Goal: Task Accomplishment & Management: Use online tool/utility

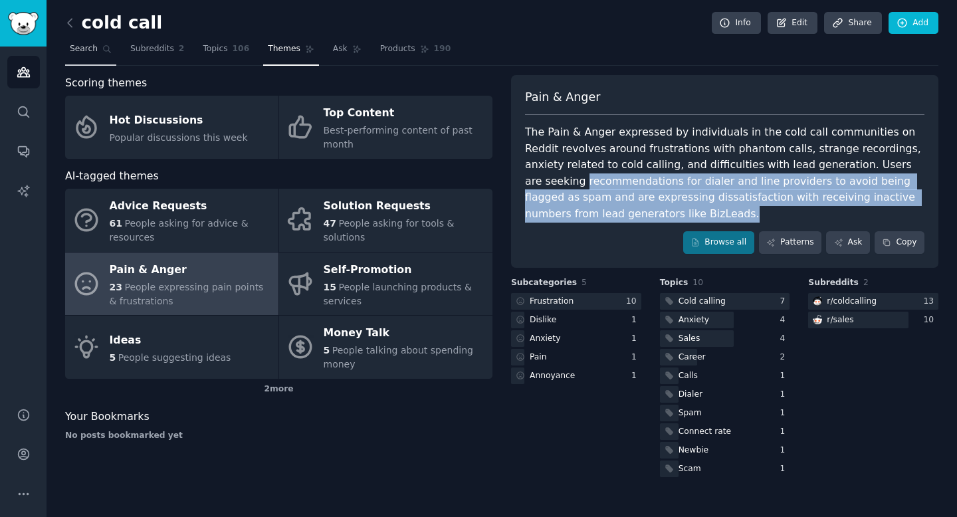
click at [103, 51] on icon at bounding box center [106, 49] width 9 height 9
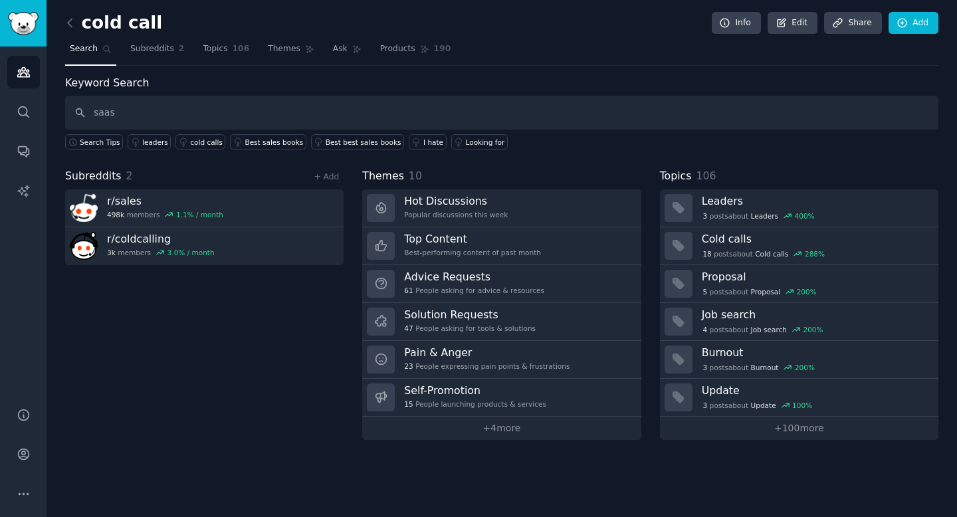
type input "saas"
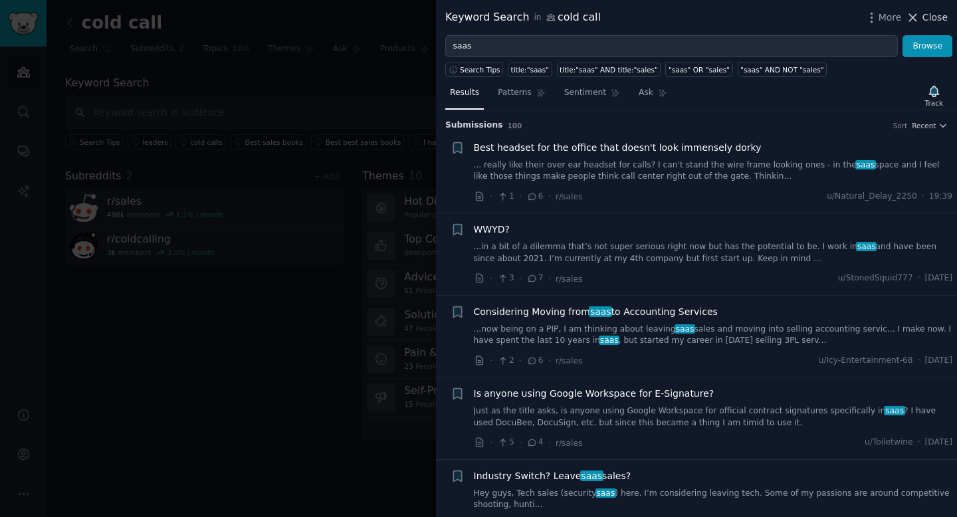
click at [937, 13] on span "Close" at bounding box center [934, 18] width 25 height 14
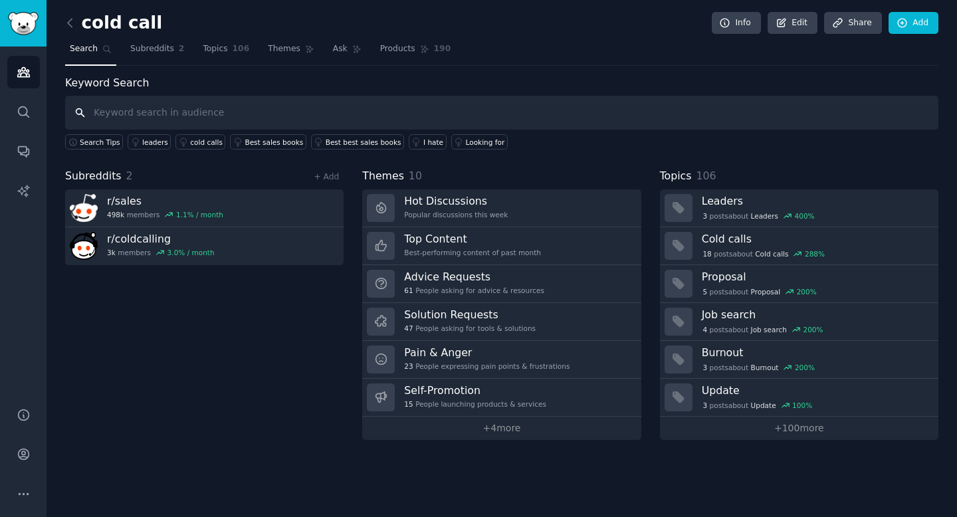
click at [233, 117] on input "text" at bounding box center [501, 113] width 873 height 34
click at [100, 53] on link "Search" at bounding box center [90, 52] width 51 height 27
click at [98, 50] on link "Search" at bounding box center [90, 52] width 51 height 27
click at [79, 26] on link at bounding box center [73, 23] width 17 height 21
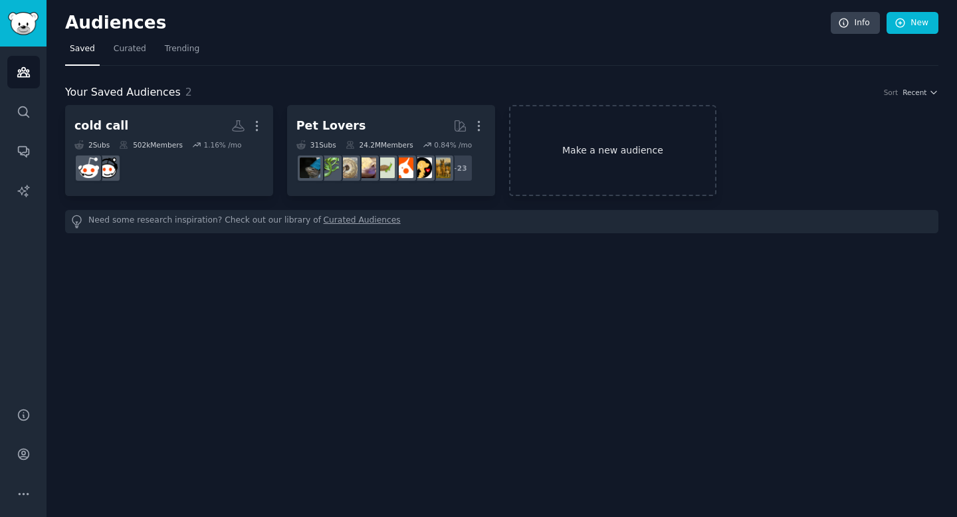
click at [572, 157] on link "Make a new audience" at bounding box center [613, 150] width 208 height 91
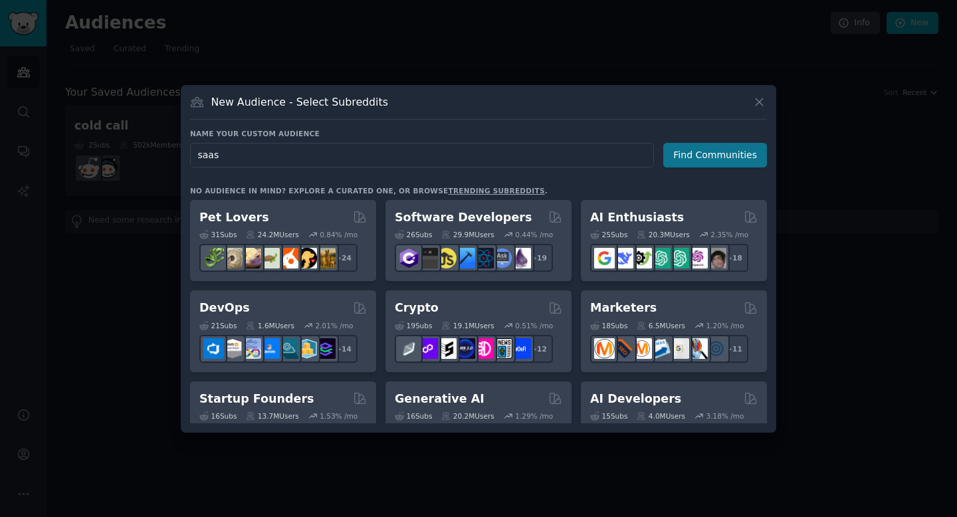
type input "saas"
click at [718, 157] on button "Find Communities" at bounding box center [715, 155] width 104 height 25
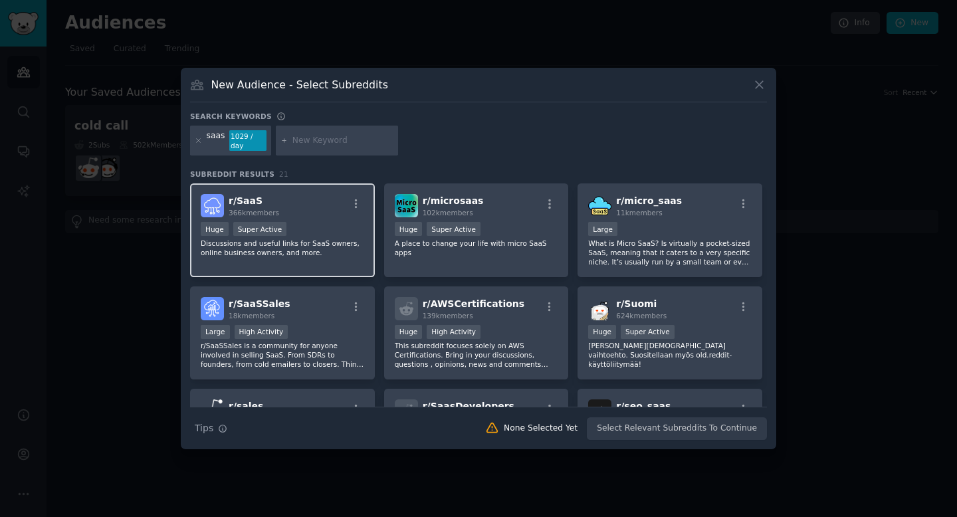
click at [324, 187] on div "r/ SaaS 366k members Huge Super Active Discussions and useful links for SaaS ow…" at bounding box center [282, 230] width 185 height 94
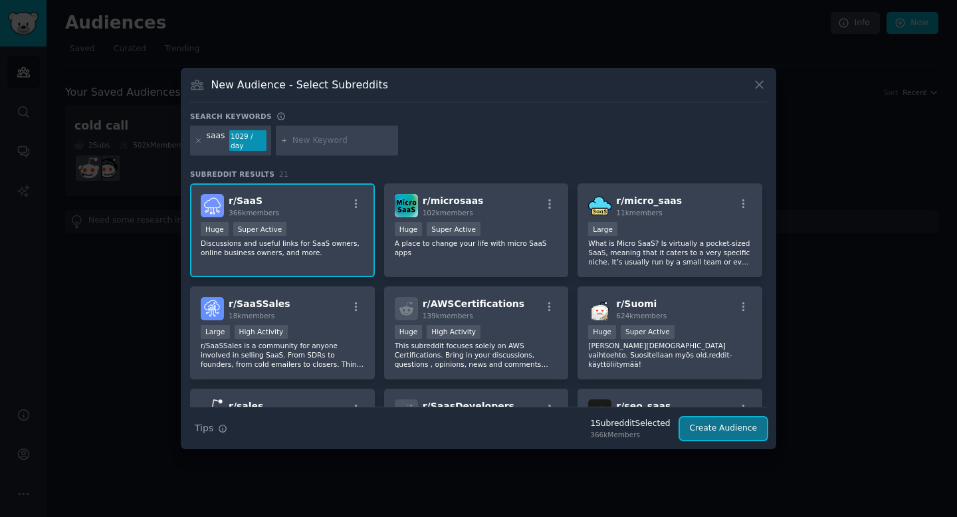
click at [714, 429] on button "Create Audience" at bounding box center [724, 428] width 88 height 23
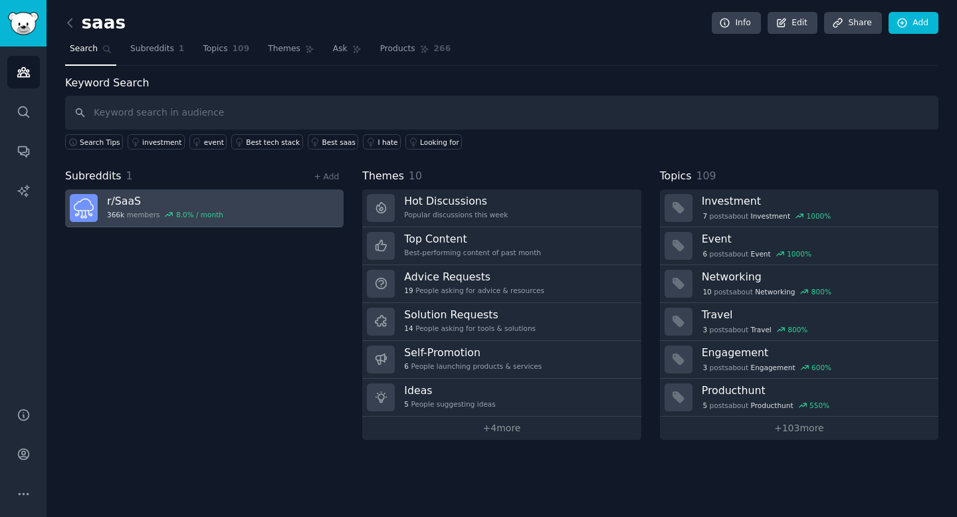
click at [165, 197] on h3 "r/ SaaS" at bounding box center [165, 201] width 116 height 14
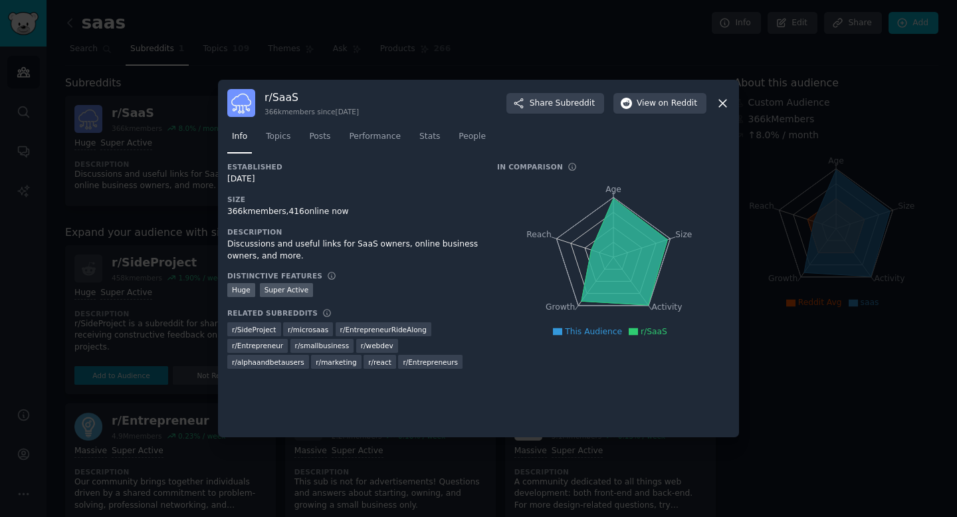
click at [640, 237] on icon at bounding box center [624, 252] width 86 height 106
click at [607, 207] on icon "Age Size Activity Growth Reach" at bounding box center [613, 256] width 233 height 167
click at [419, 132] on span "Stats" at bounding box center [429, 137] width 21 height 12
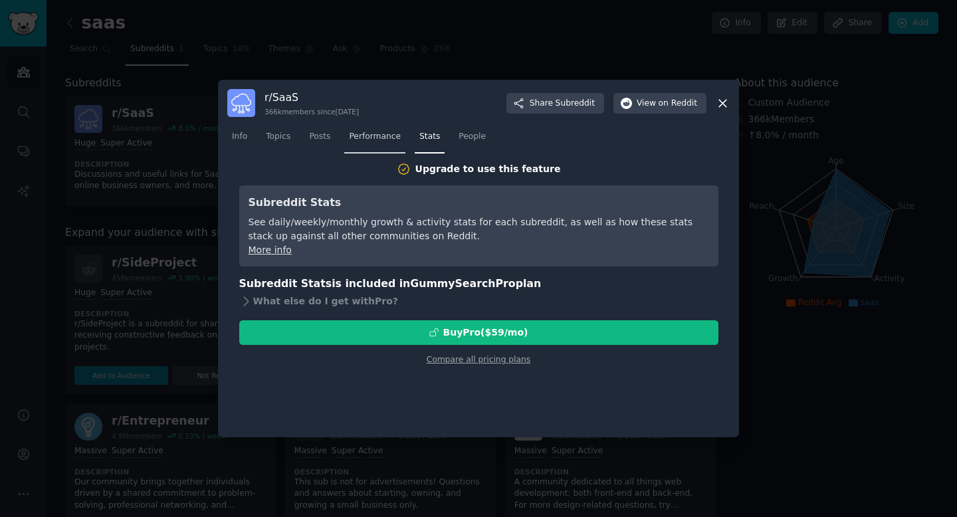
click at [379, 134] on span "Performance" at bounding box center [375, 137] width 52 height 12
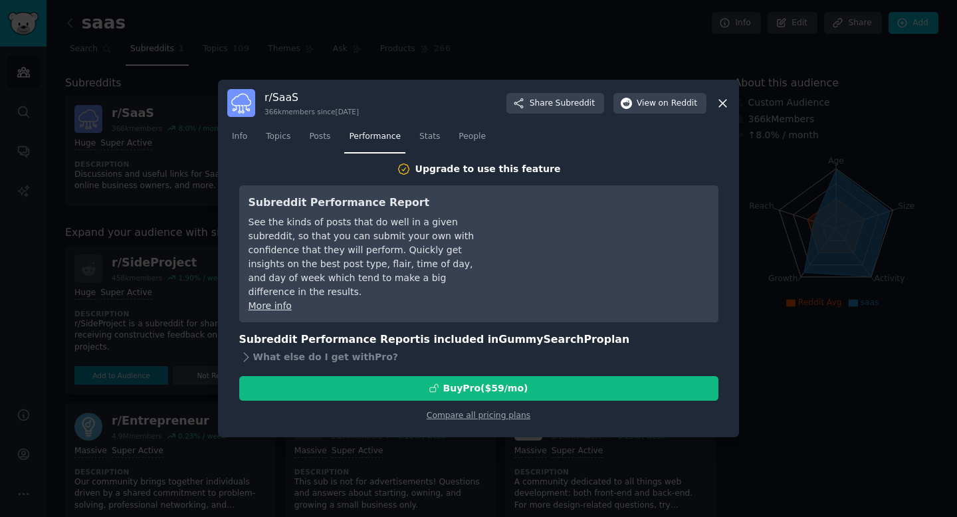
click at [337, 139] on nav "Info Topics Posts Performance Stats People" at bounding box center [478, 139] width 502 height 27
click at [326, 140] on span "Posts" at bounding box center [319, 137] width 21 height 12
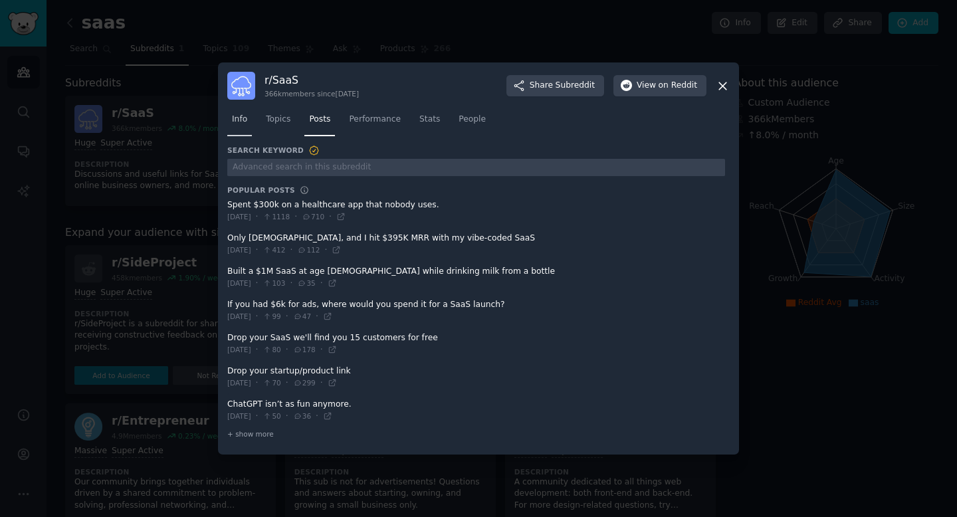
click at [243, 132] on link "Info" at bounding box center [239, 122] width 25 height 27
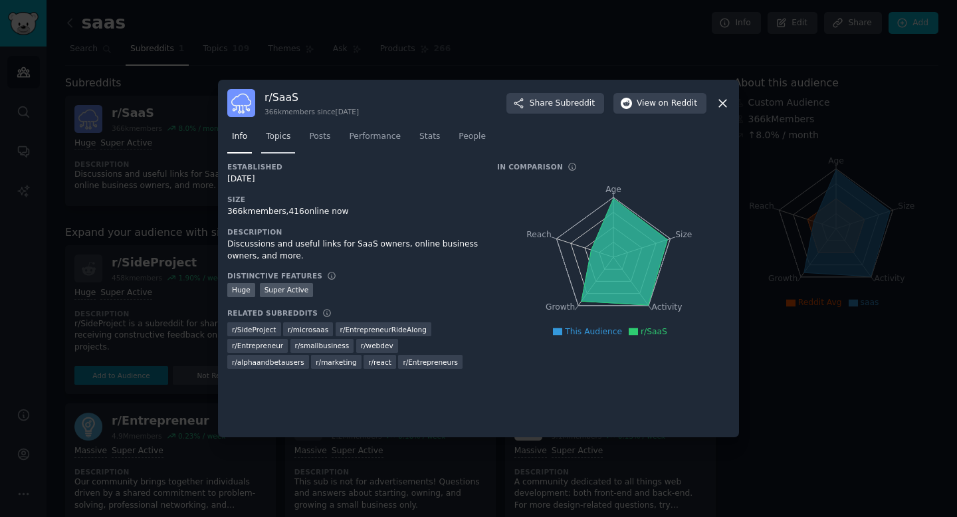
click at [290, 136] on span "Topics" at bounding box center [278, 137] width 25 height 12
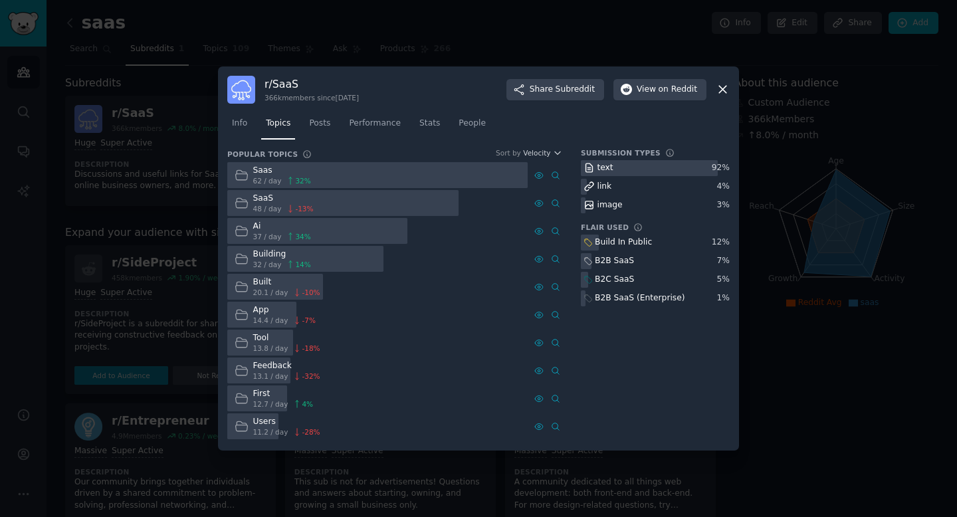
click at [722, 90] on icon at bounding box center [722, 89] width 7 height 7
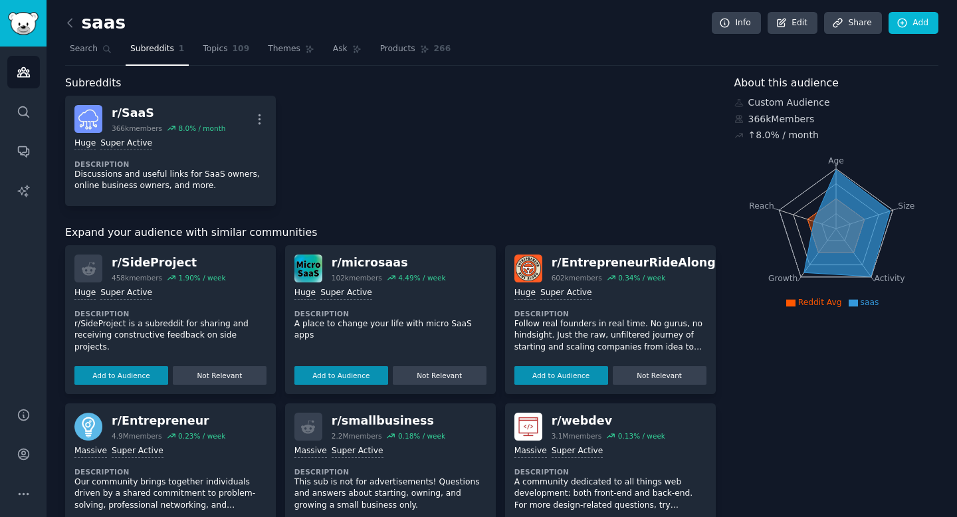
click at [128, 66] on div "saas Info Edit Share Add Search Subreddits 1 Topics 109 Themes Ask Products 266…" at bounding box center [501, 444] width 873 height 850
click at [100, 53] on link "Search" at bounding box center [90, 52] width 51 height 27
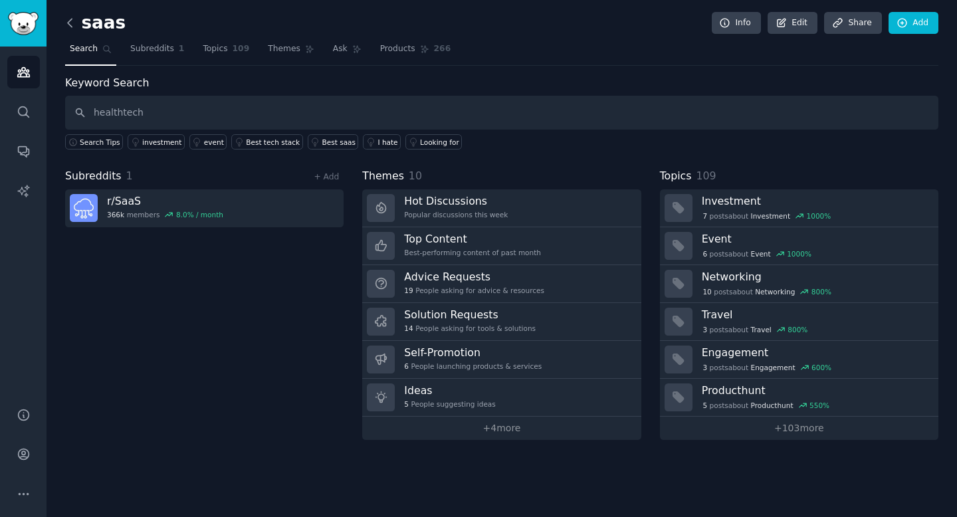
type input "healthtech"
click at [65, 26] on icon at bounding box center [70, 23] width 14 height 14
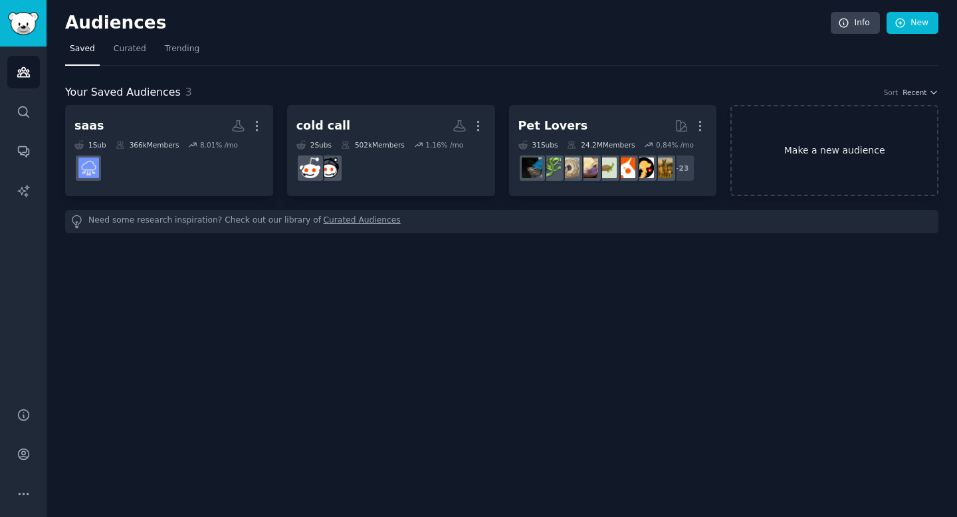
click at [888, 117] on link "Make a new audience" at bounding box center [834, 150] width 208 height 91
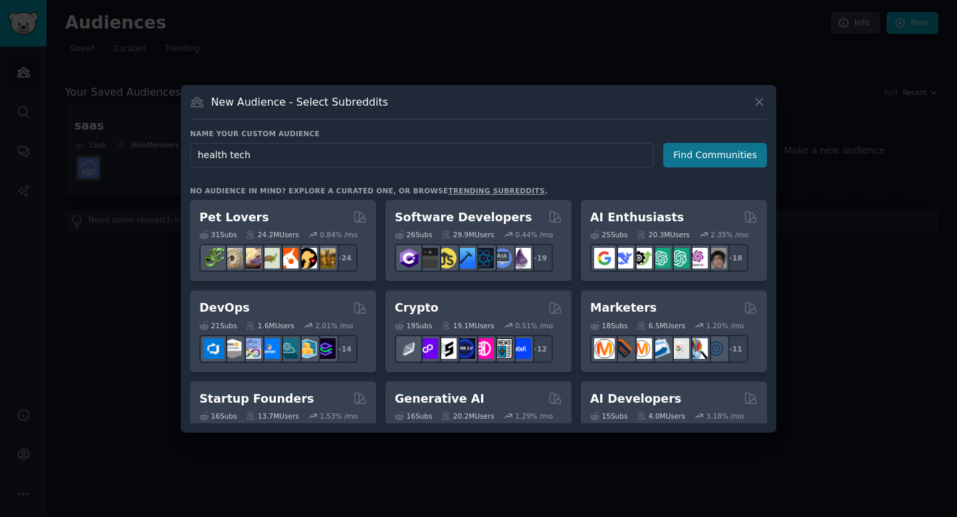
type input "health tech"
click at [706, 156] on button "Find Communities" at bounding box center [715, 155] width 104 height 25
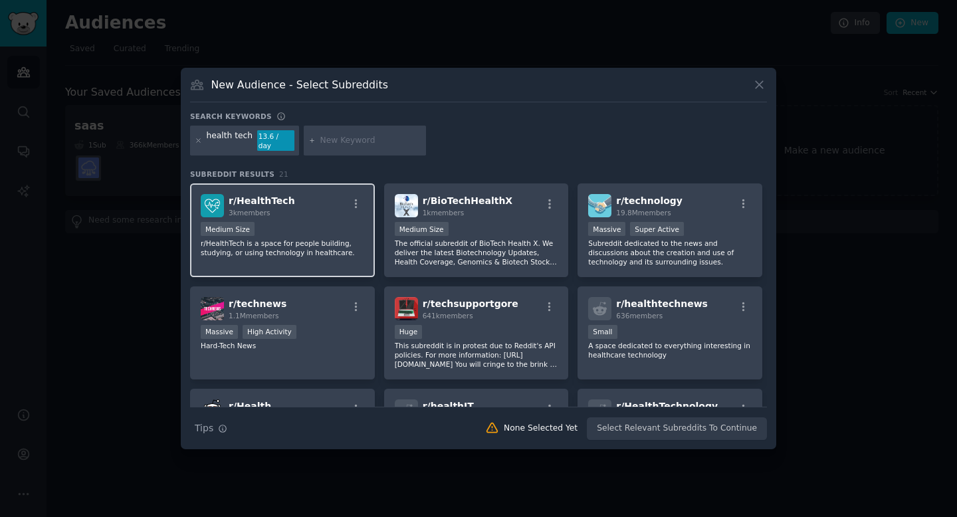
click at [294, 222] on div "Medium Size" at bounding box center [282, 230] width 163 height 17
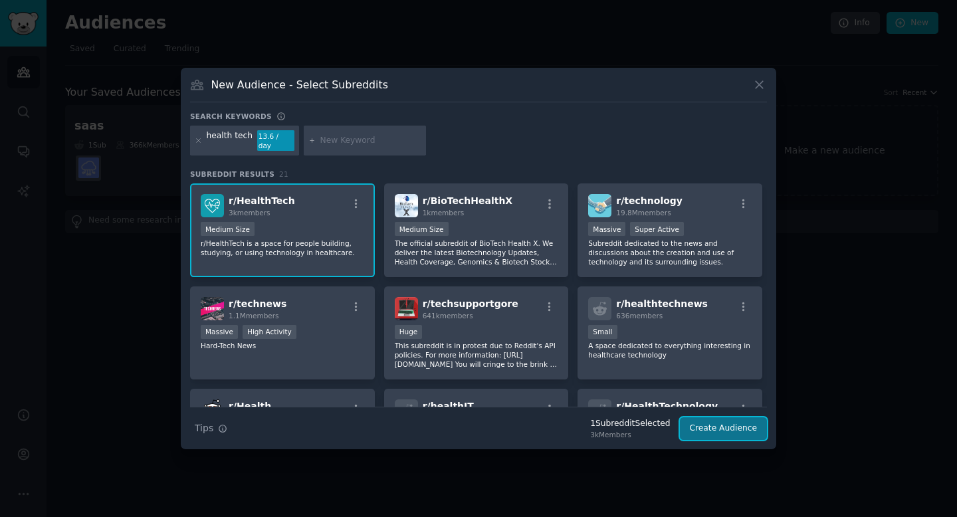
click at [716, 425] on button "Create Audience" at bounding box center [724, 428] width 88 height 23
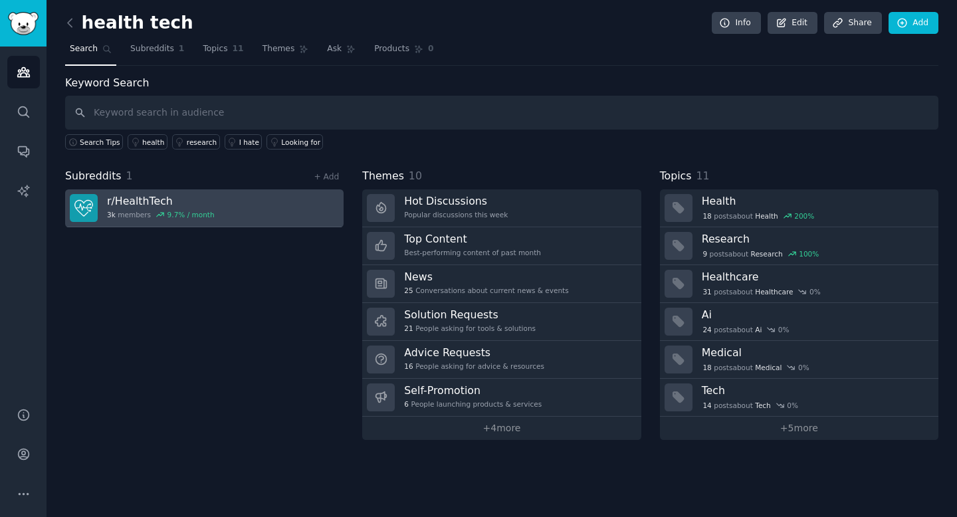
click at [250, 206] on link "r/ HealthTech 3k members 9.7 % / month" at bounding box center [204, 208] width 278 height 38
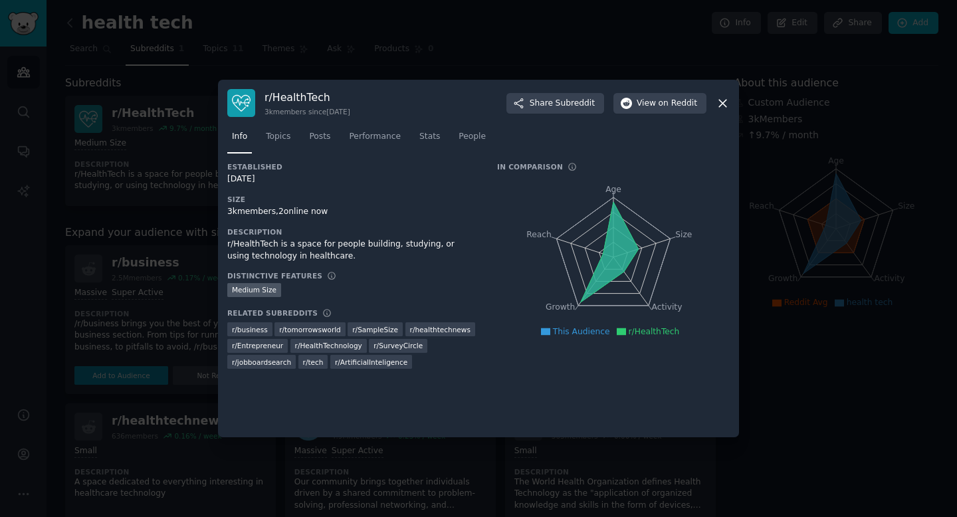
click at [727, 99] on icon at bounding box center [723, 103] width 14 height 14
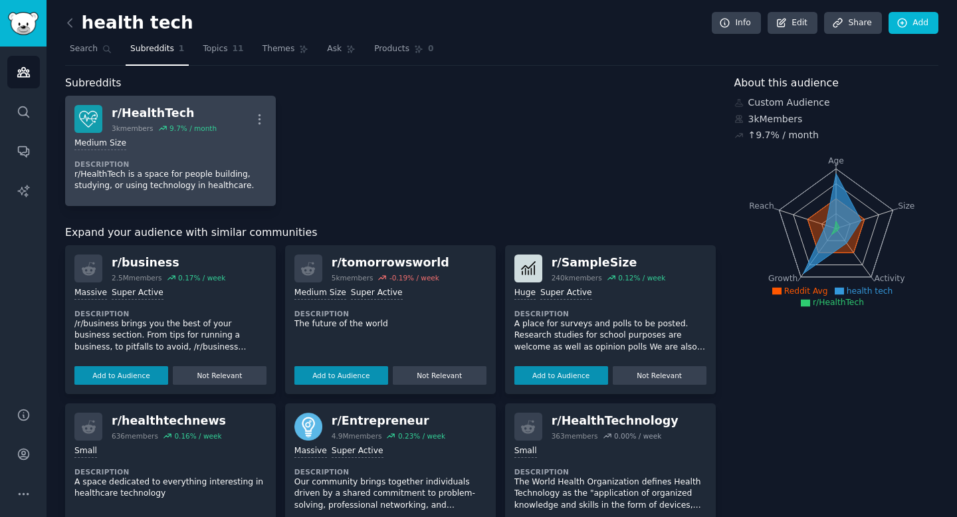
click at [241, 169] on p "r/HealthTech is a space for people building, studying, or using technology in h…" at bounding box center [170, 180] width 192 height 23
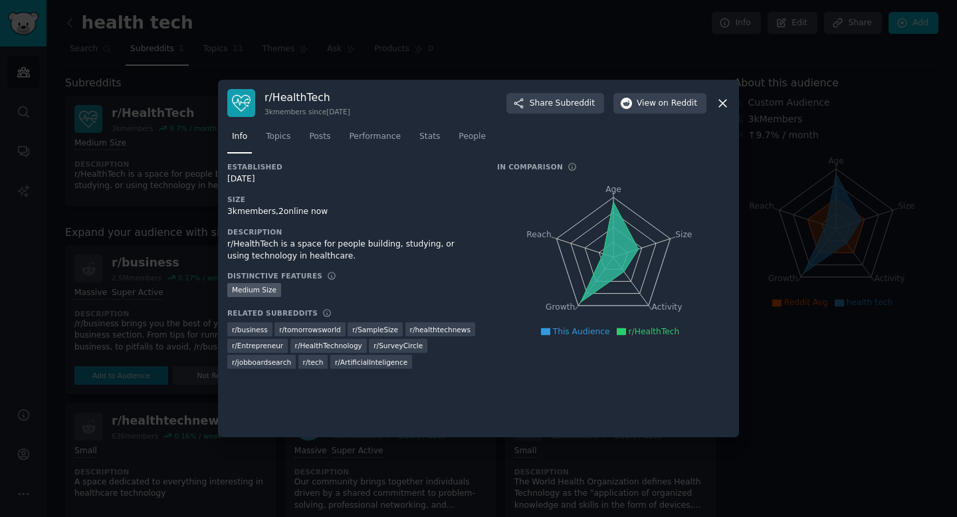
click at [373, 49] on div at bounding box center [478, 258] width 957 height 517
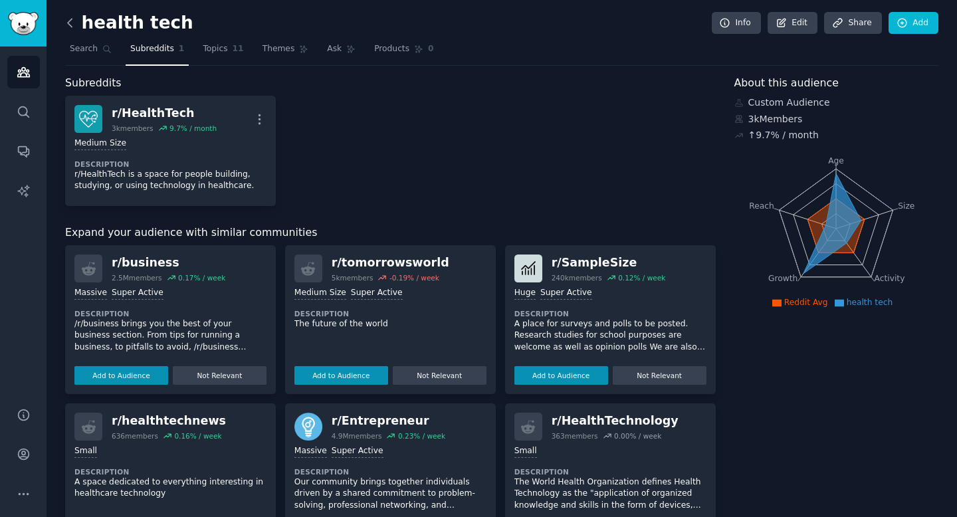
click at [69, 27] on icon at bounding box center [70, 23] width 14 height 14
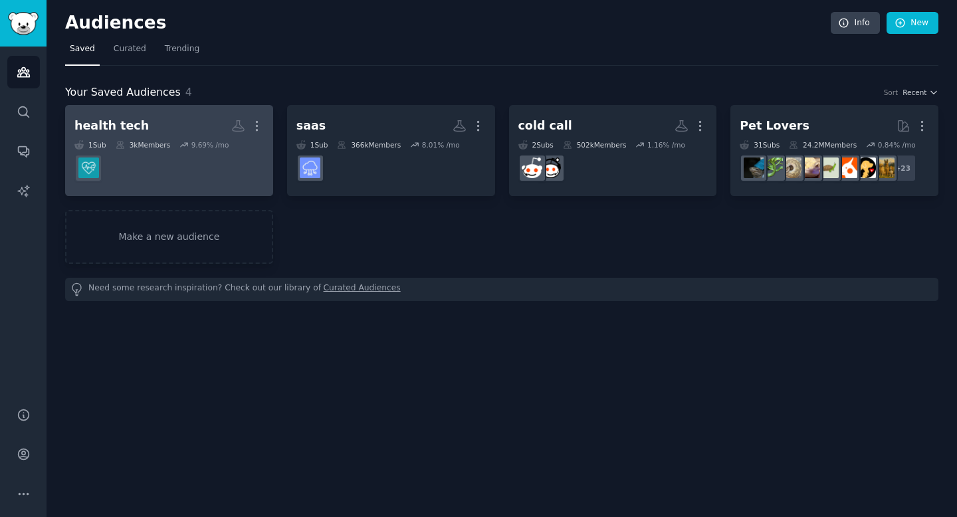
click at [156, 142] on div "3k Members" at bounding box center [143, 144] width 54 height 9
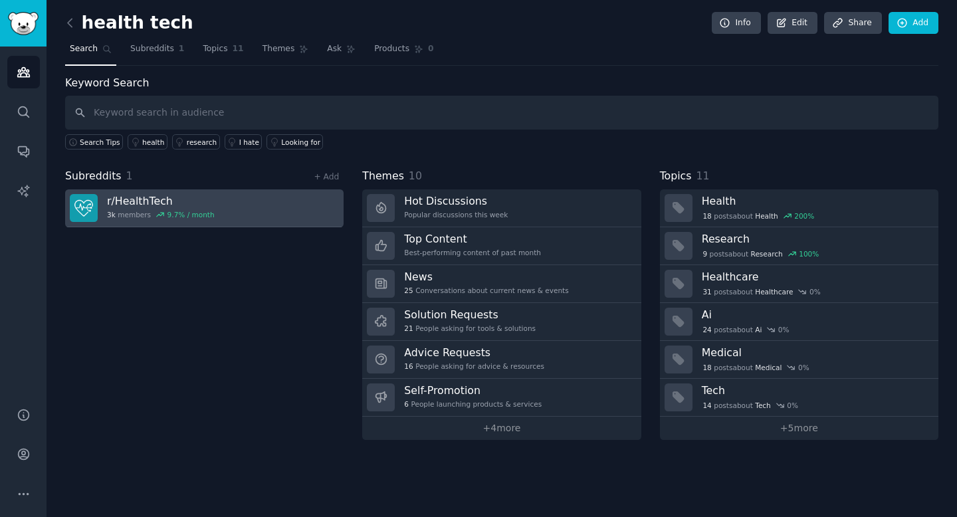
click at [178, 210] on div "9.7 % / month" at bounding box center [190, 214] width 47 height 9
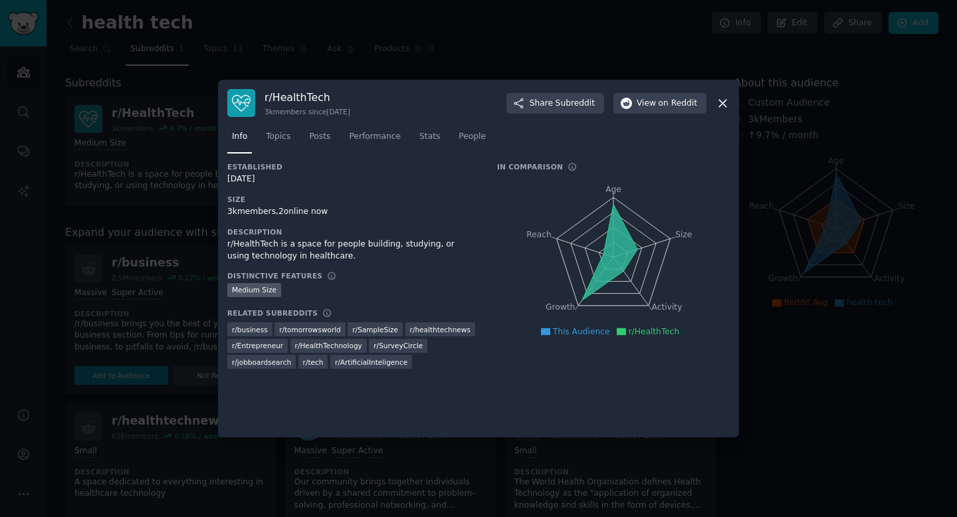
click at [179, 207] on div at bounding box center [478, 258] width 957 height 517
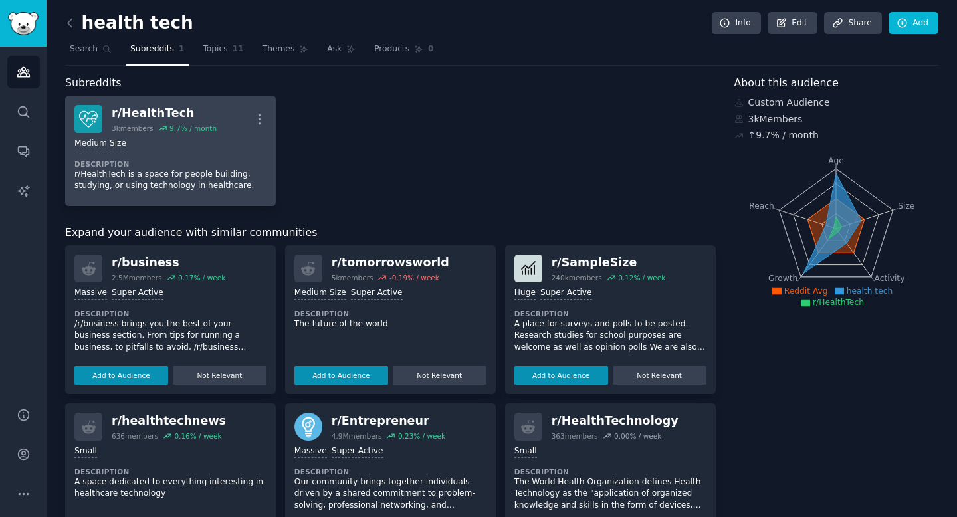
click at [163, 143] on div "Medium Size" at bounding box center [170, 144] width 192 height 13
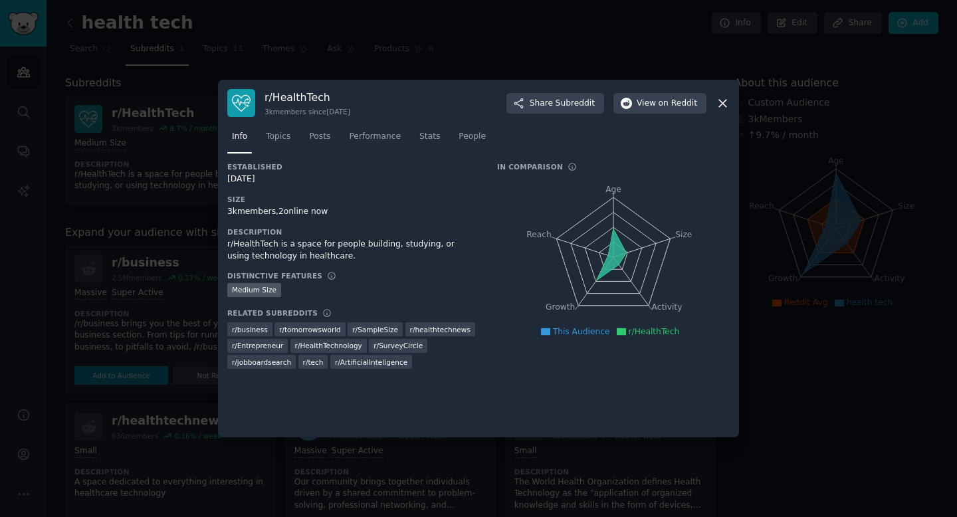
click at [173, 74] on div at bounding box center [478, 258] width 957 height 517
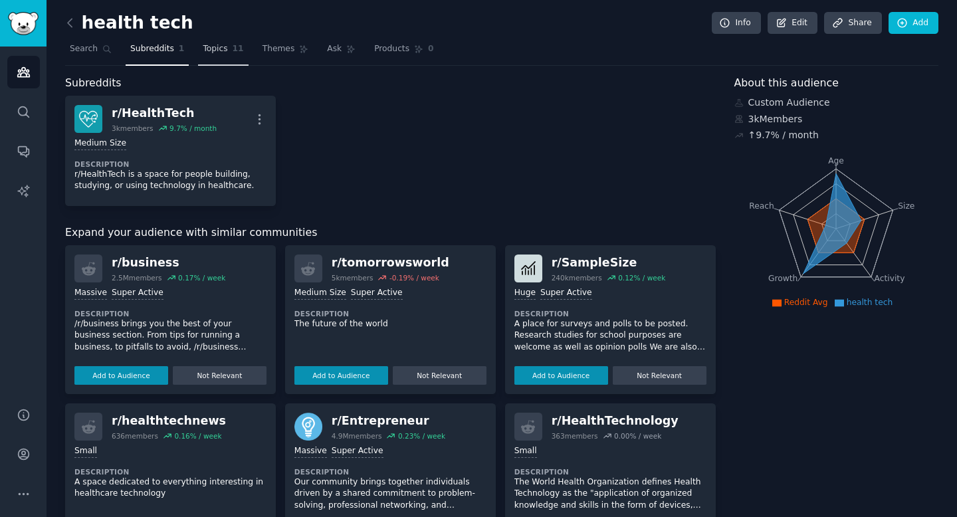
click at [216, 49] on span "Topics" at bounding box center [215, 49] width 25 height 12
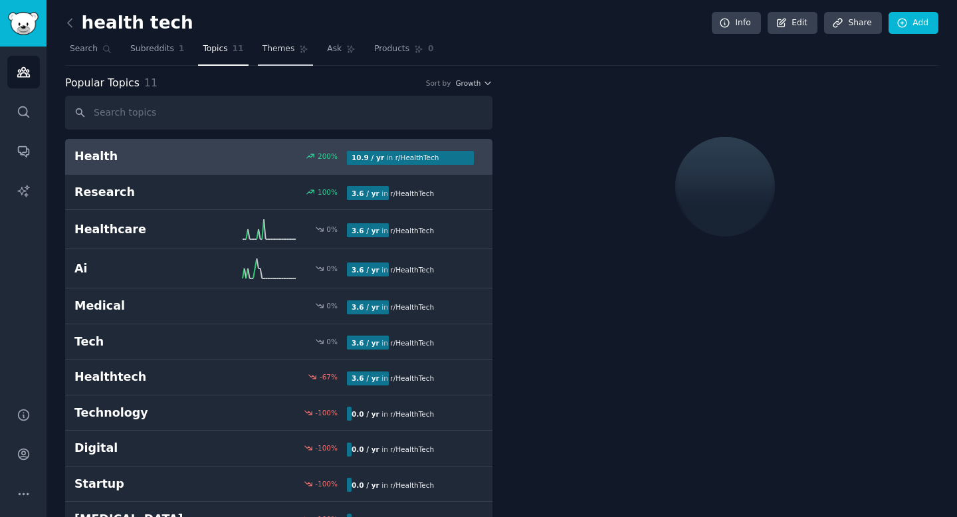
click at [268, 51] on span "Themes" at bounding box center [278, 49] width 33 height 12
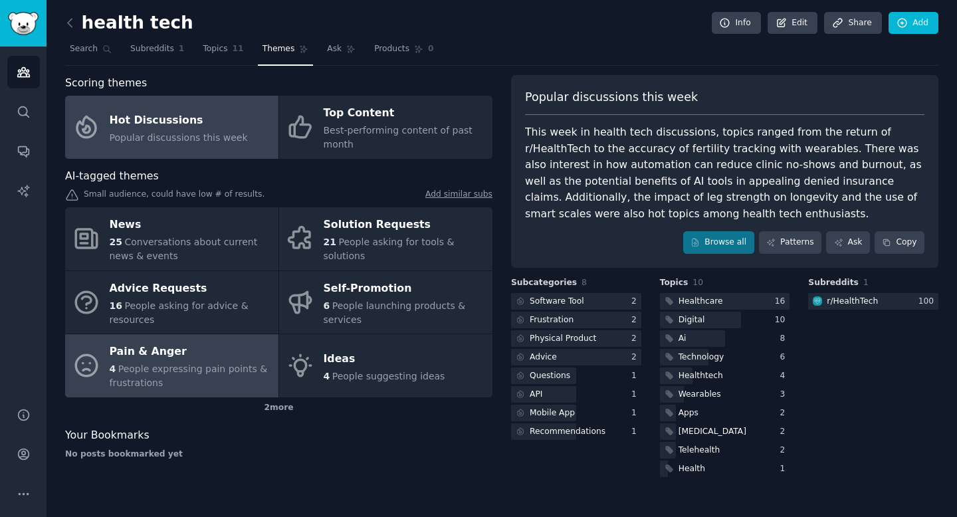
click at [192, 358] on div "Pain & Anger" at bounding box center [191, 352] width 162 height 21
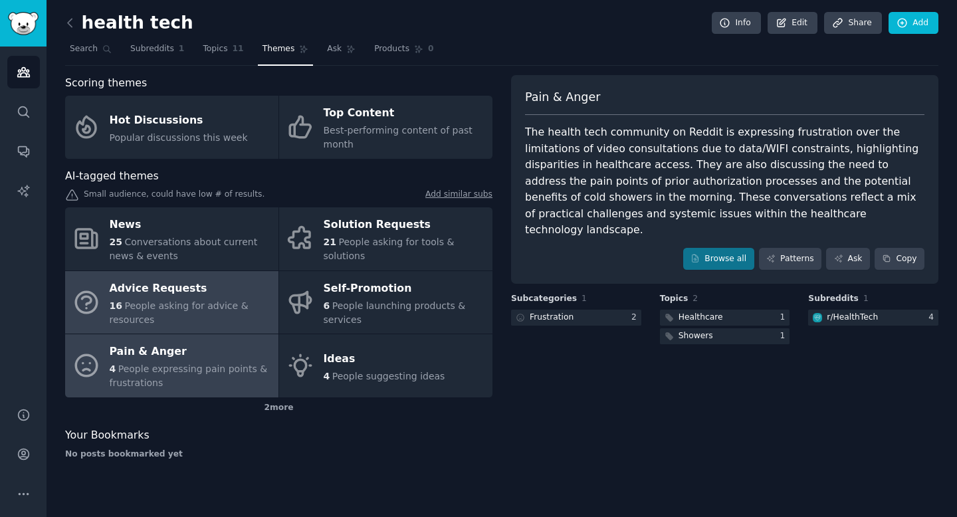
click at [168, 323] on div "16 People asking for advice & resources" at bounding box center [191, 313] width 162 height 28
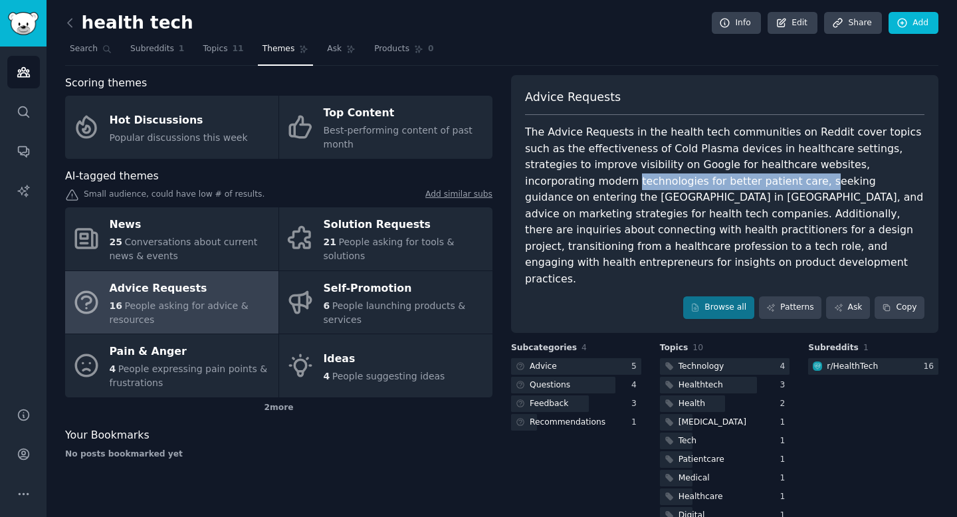
drag, startPoint x: 523, startPoint y: 183, endPoint x: 704, endPoint y: 185, distance: 180.8
click at [704, 185] on div "The Advice Requests in the health tech communities on Reddit cover topics such …" at bounding box center [724, 205] width 399 height 163
click at [76, 41] on link "Search" at bounding box center [90, 52] width 51 height 27
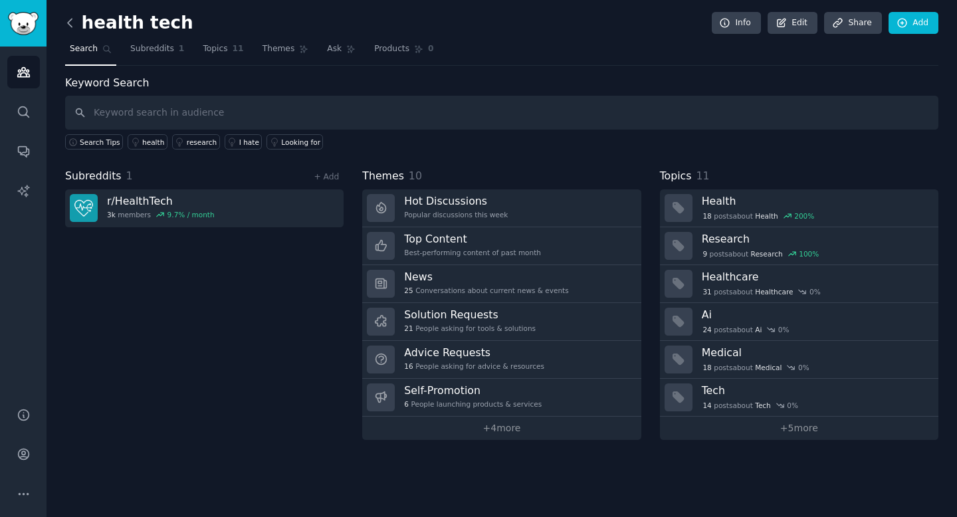
click at [69, 17] on icon at bounding box center [70, 23] width 14 height 14
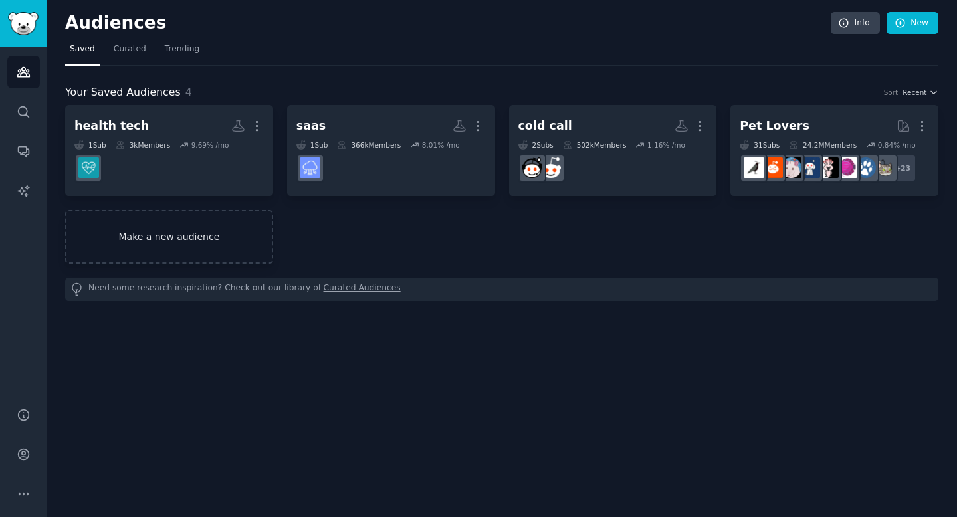
click at [187, 231] on link "Make a new audience" at bounding box center [169, 237] width 208 height 54
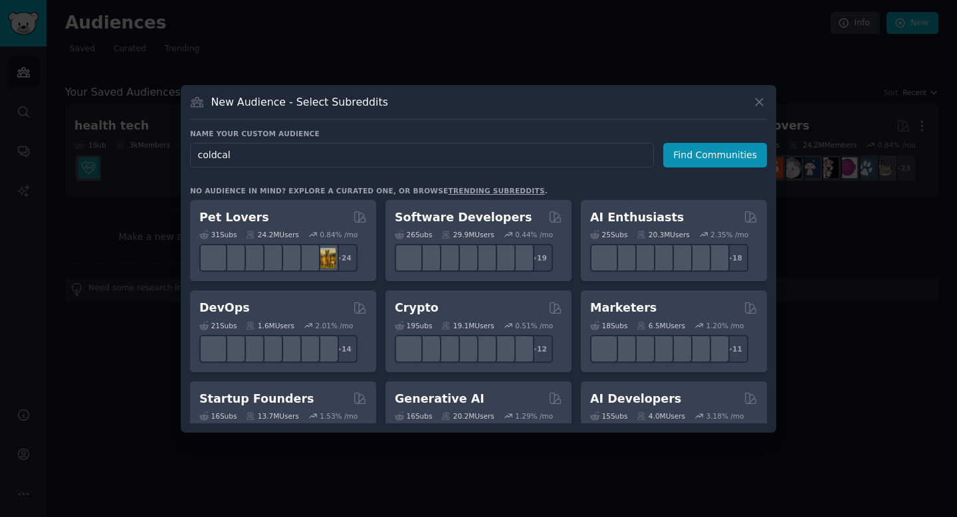
type input "coldcall"
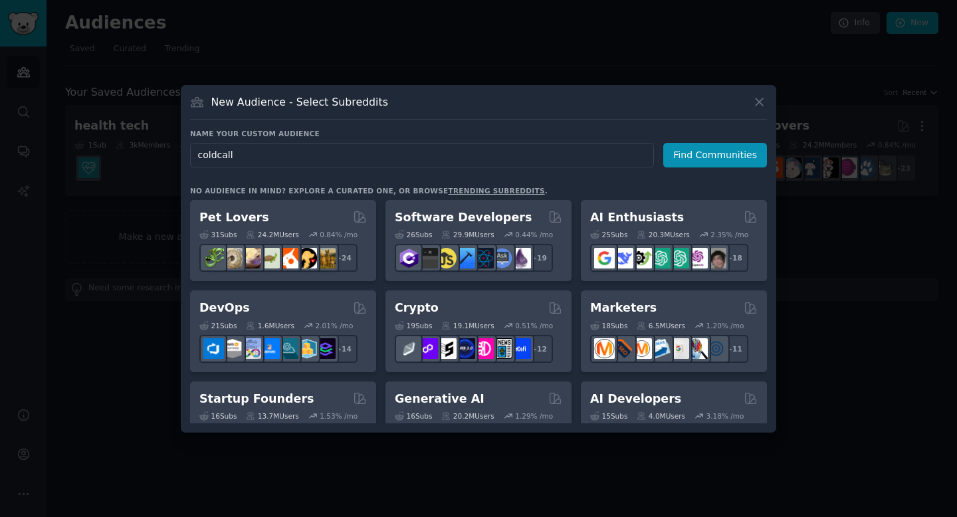
click button "Find Communities" at bounding box center [715, 155] width 104 height 25
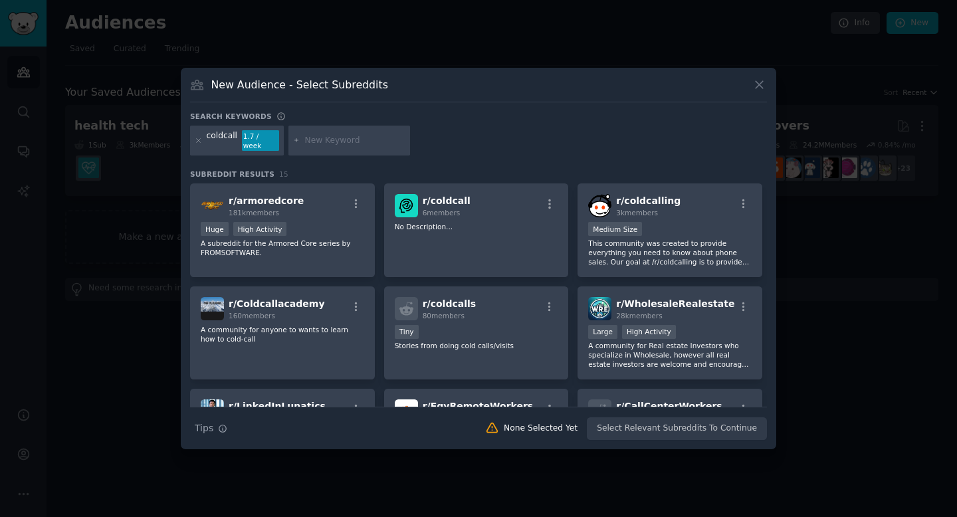
click at [454, 223] on p "No Description..." at bounding box center [476, 226] width 163 height 9
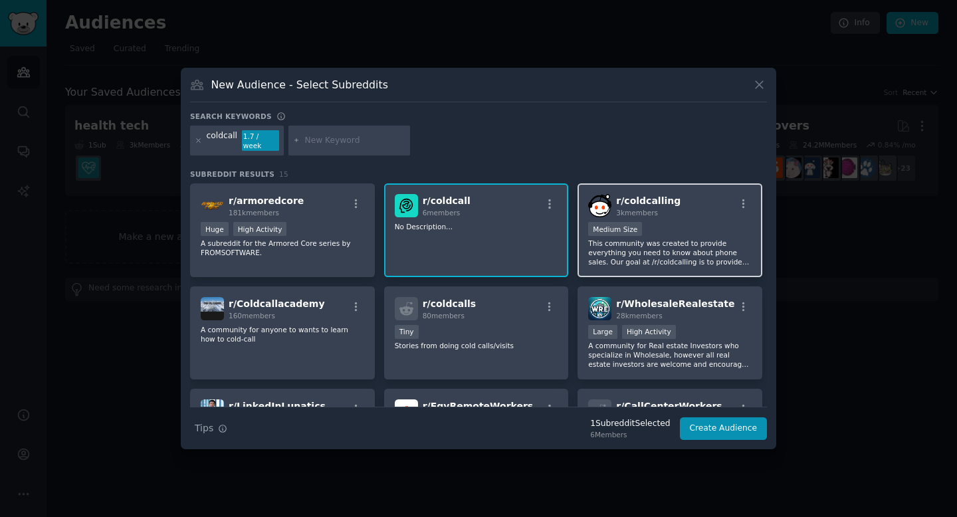
click at [625, 211] on span "3k members" at bounding box center [637, 213] width 42 height 8
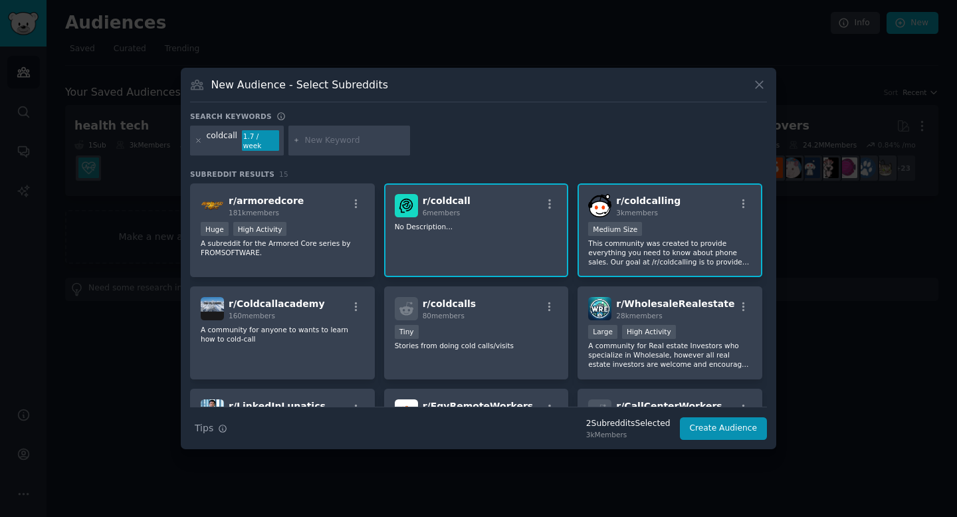
click at [588, 239] on p "No Description..." at bounding box center [669, 253] width 163 height 28
click at [323, 137] on input "text" at bounding box center [354, 141] width 101 height 12
type input "saled"
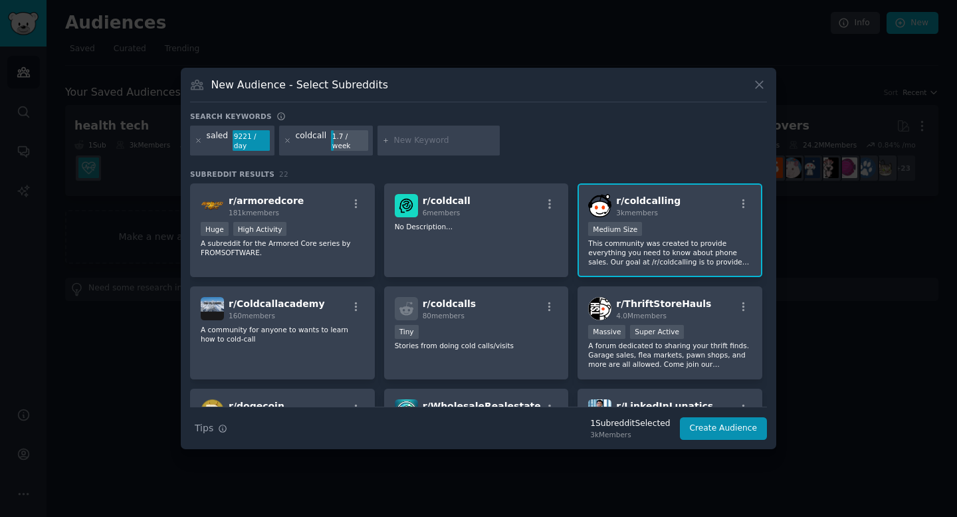
click at [310, 141] on div "coldcall" at bounding box center [311, 140] width 31 height 21
click at [224, 142] on div "saled" at bounding box center [218, 140] width 22 height 21
click at [196, 142] on icon at bounding box center [198, 140] width 7 height 7
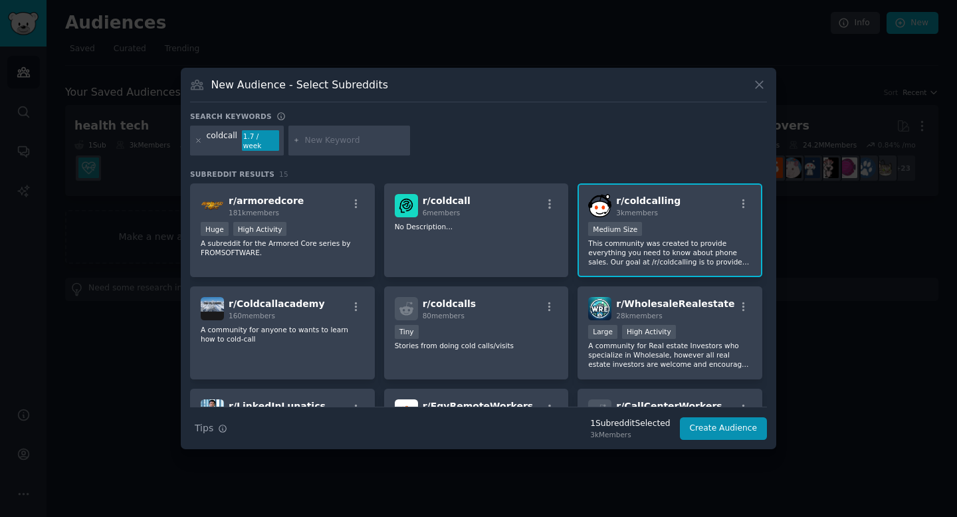
click at [351, 144] on input "text" at bounding box center [354, 141] width 101 height 12
type input "sales"
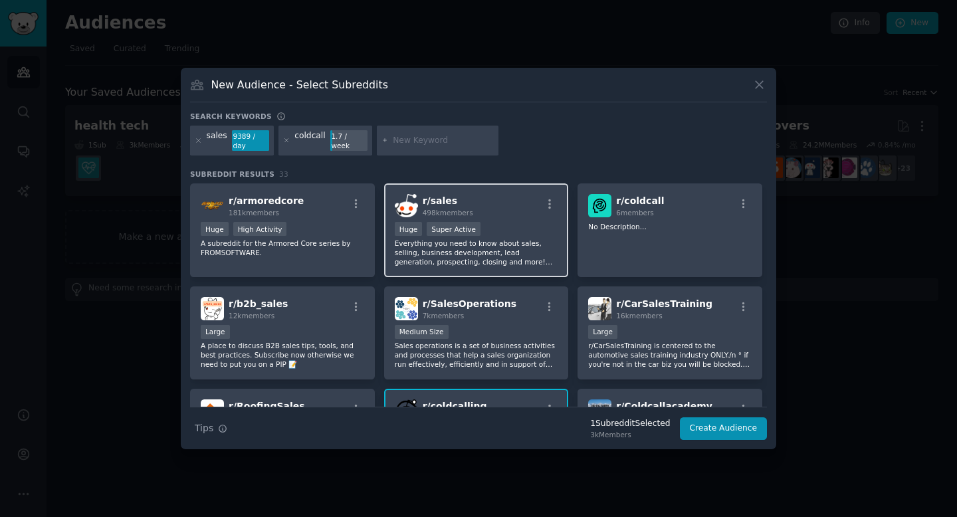
click at [532, 240] on p "Everything you need to know about sales, selling, business development, lead ge…" at bounding box center [476, 253] width 163 height 28
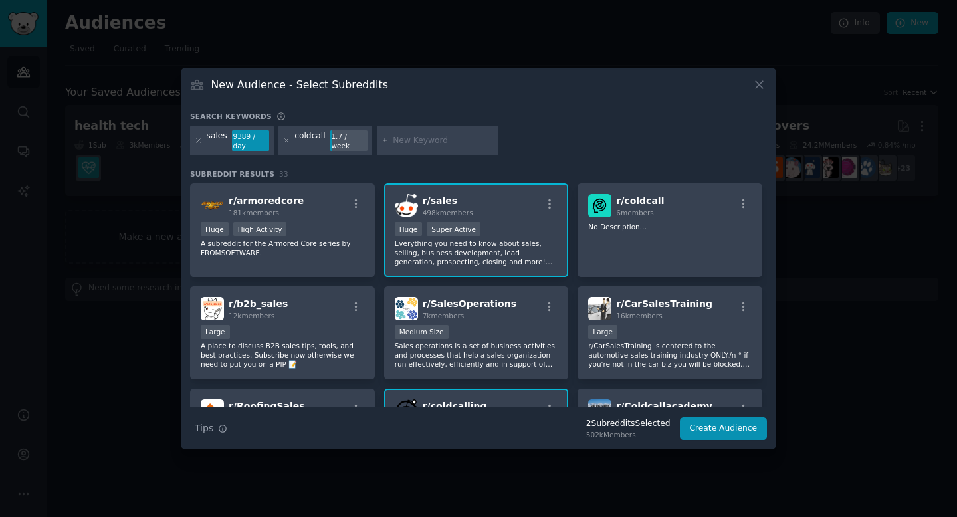
click at [320, 142] on div "coldcall" at bounding box center [309, 140] width 31 height 21
click at [748, 425] on button "Create Audience" at bounding box center [724, 428] width 88 height 23
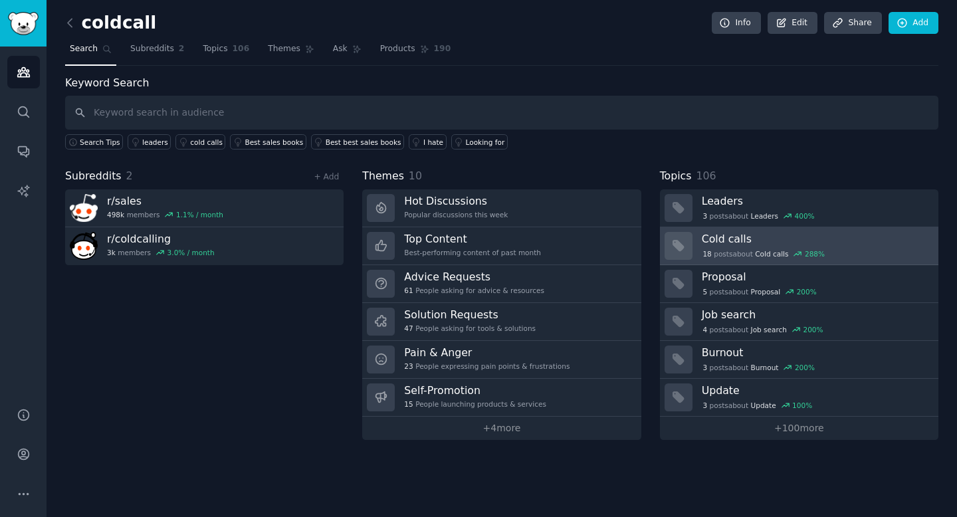
click at [722, 235] on h3 "Cold calls" at bounding box center [815, 239] width 227 height 14
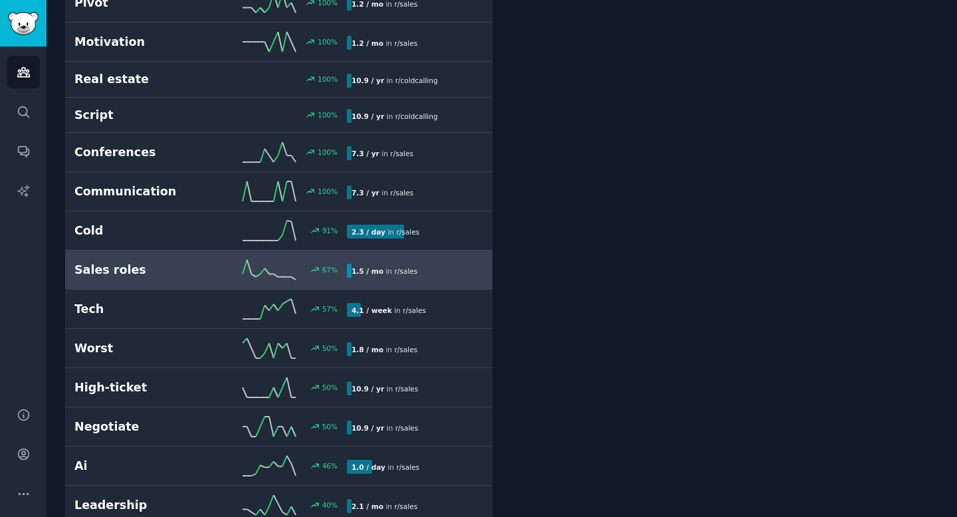
scroll to position [440, 0]
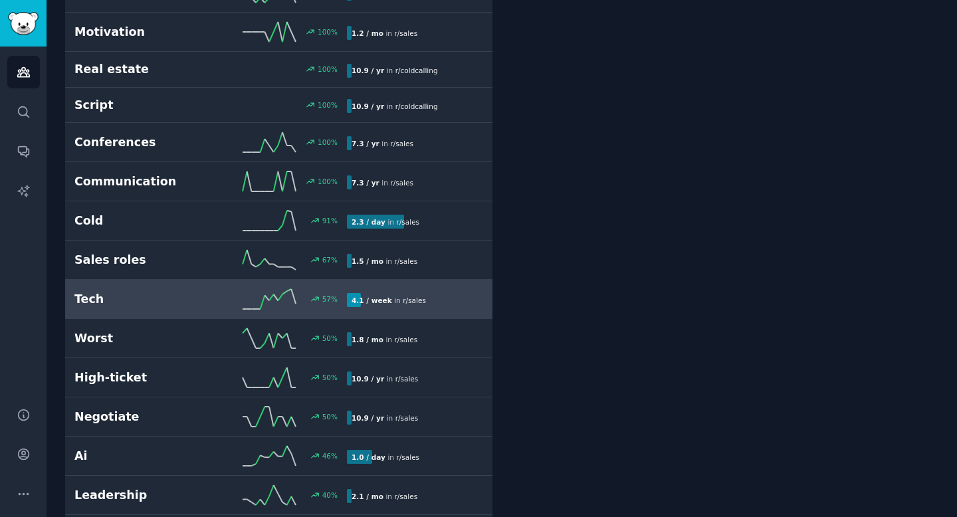
click at [320, 312] on link "Tech 57 % 4.1 / week in r/ sales 57% increase in mentions recently" at bounding box center [278, 299] width 427 height 39
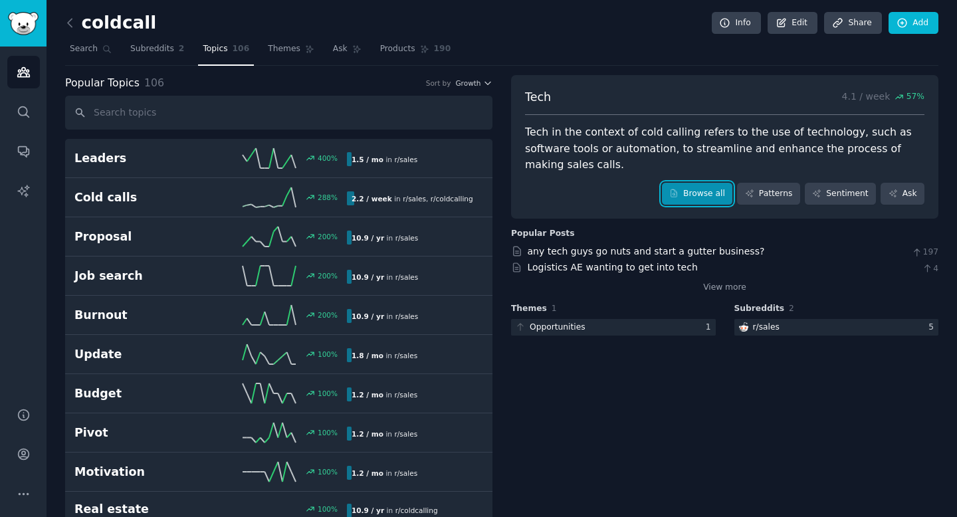
click at [704, 183] on link "Browse all" at bounding box center [697, 194] width 71 height 23
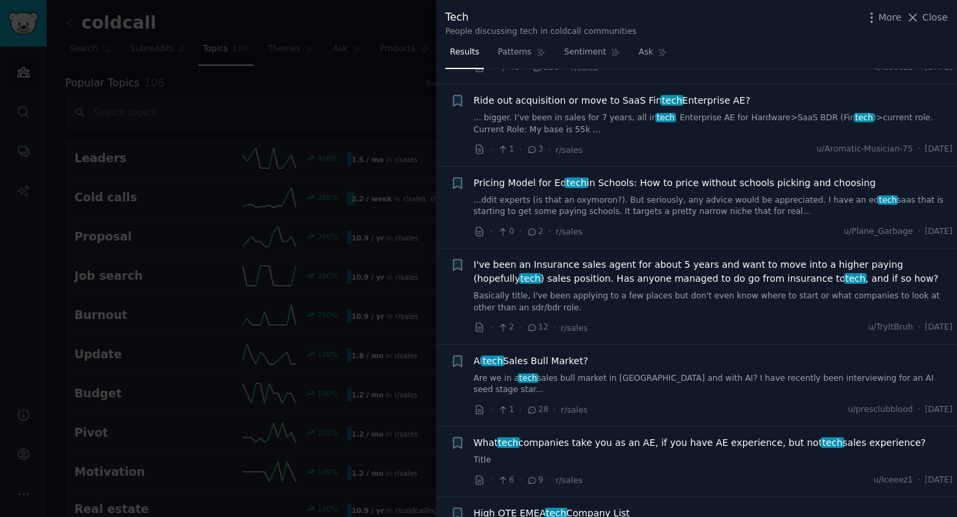
scroll to position [1298, 0]
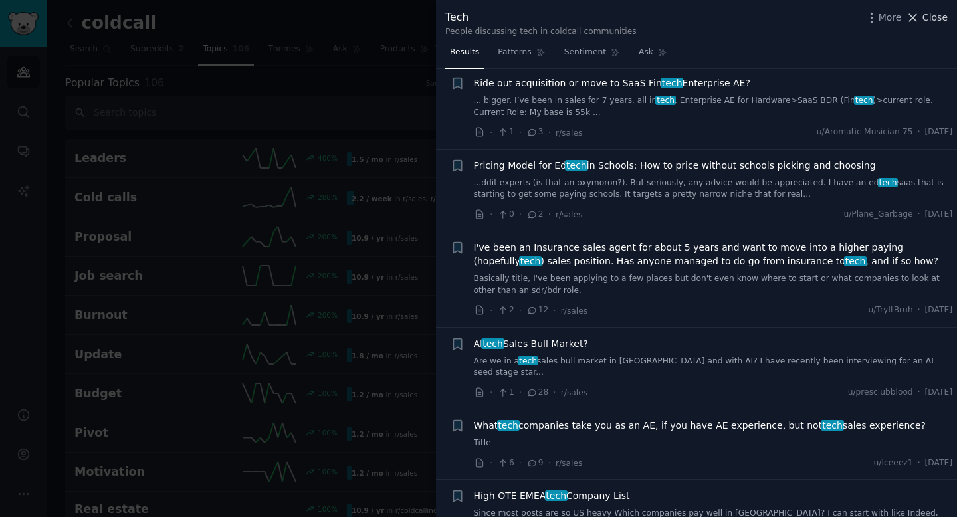
click at [935, 19] on span "Close" at bounding box center [934, 18] width 25 height 14
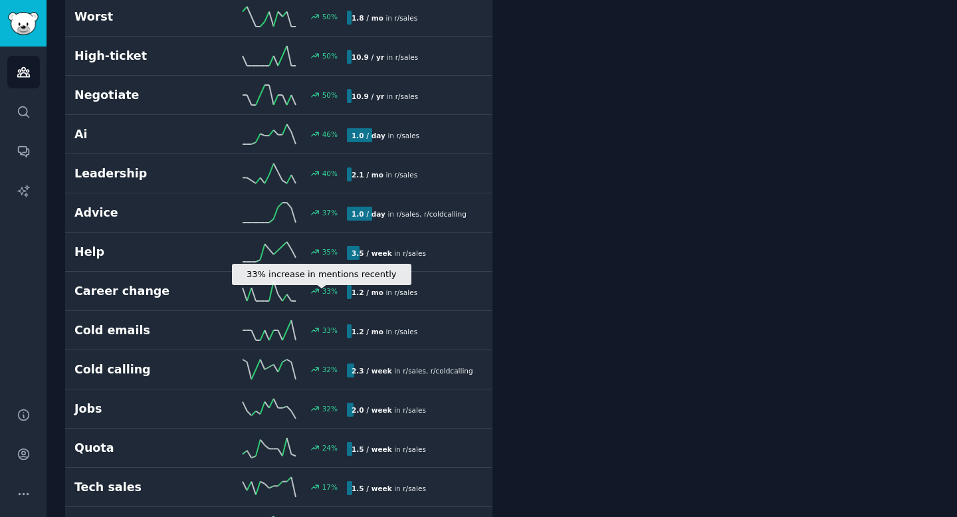
scroll to position [817, 0]
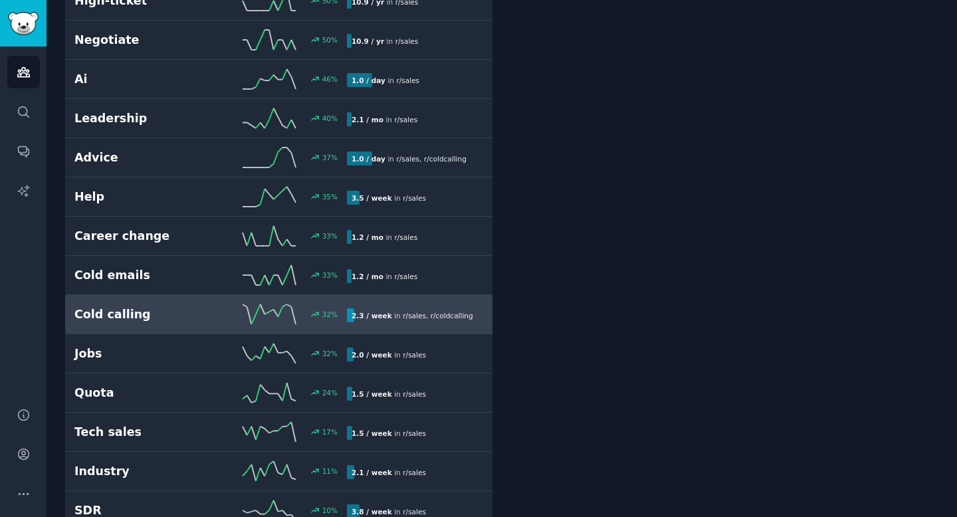
click at [224, 311] on div "32 %" at bounding box center [279, 314] width 136 height 20
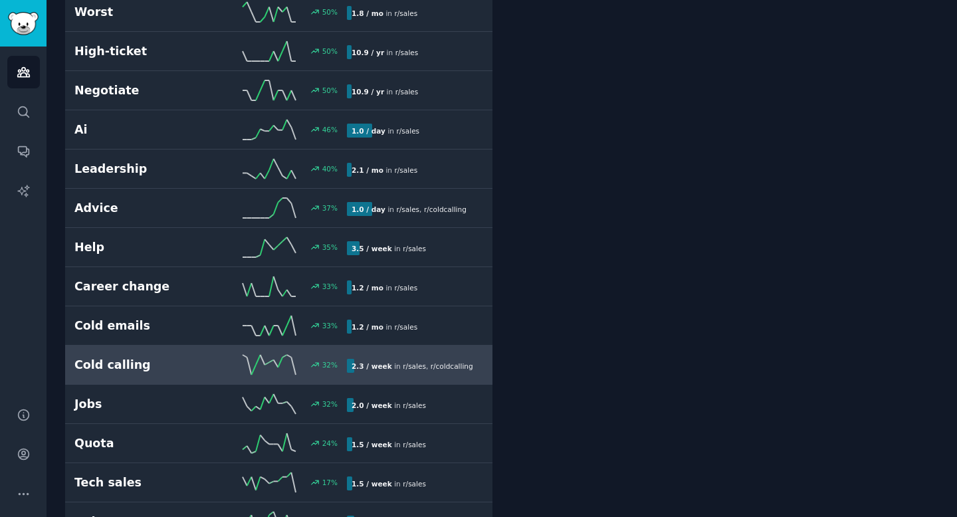
scroll to position [766, 0]
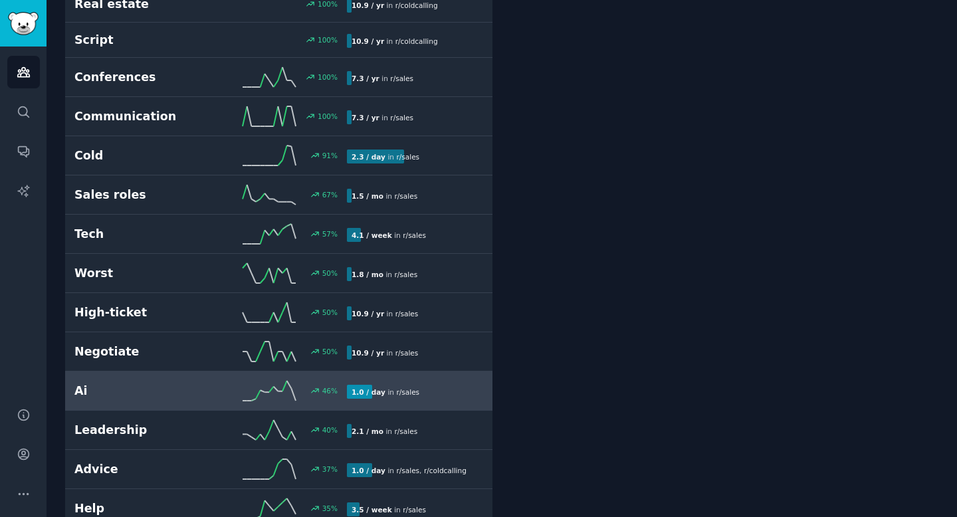
click at [232, 381] on div "46 %" at bounding box center [279, 391] width 136 height 20
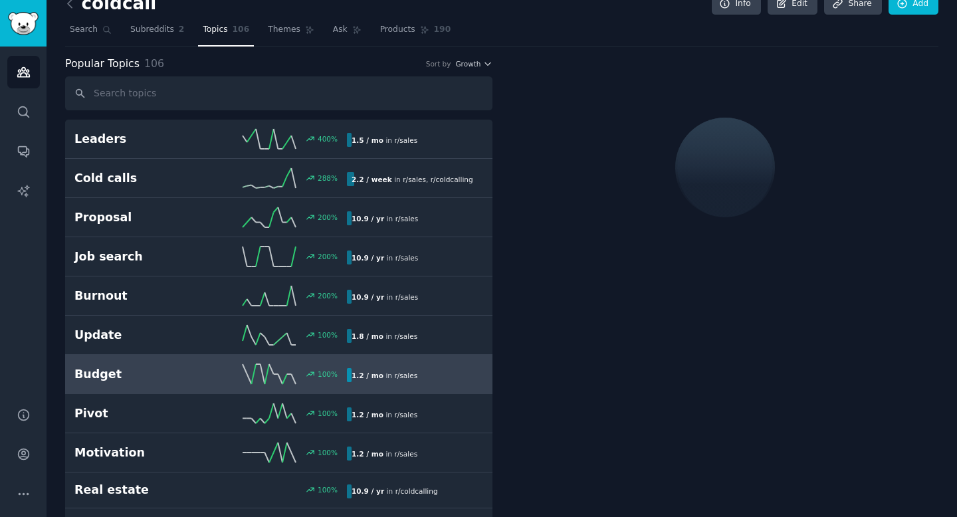
scroll to position [13, 0]
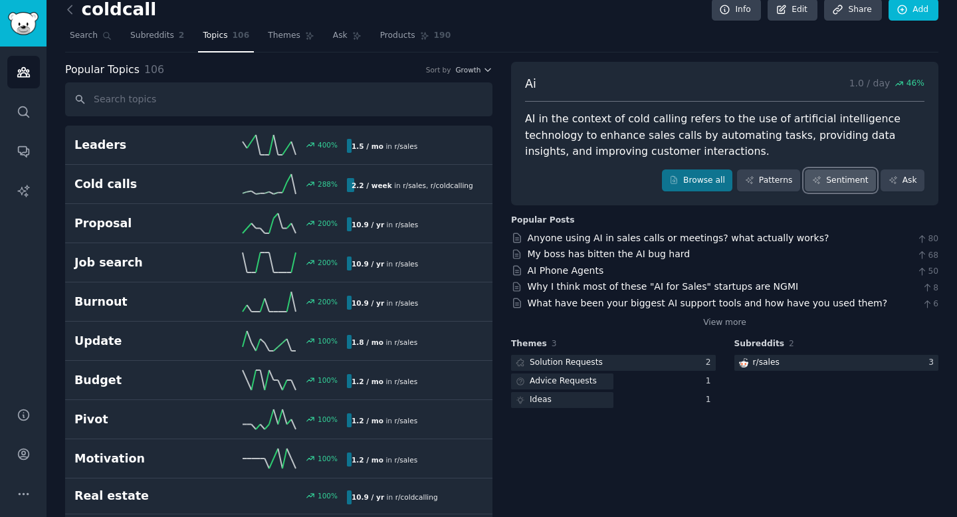
click at [834, 175] on link "Sentiment" at bounding box center [840, 180] width 71 height 23
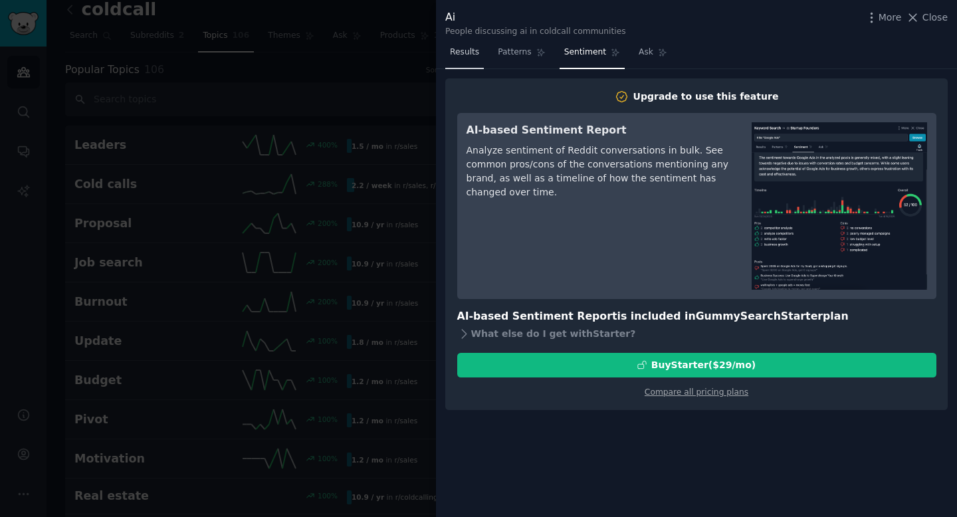
click at [467, 54] on span "Results" at bounding box center [464, 53] width 29 height 12
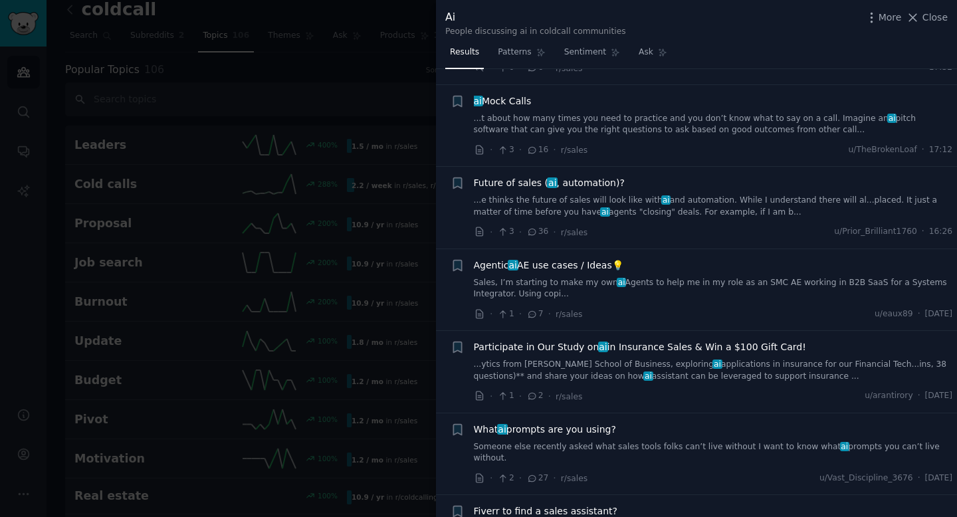
click at [629, 272] on div "Agentic ai AE use cases / Ideas💡 Sales, I’m starting to make my own ai Agents t…" at bounding box center [713, 279] width 479 height 42
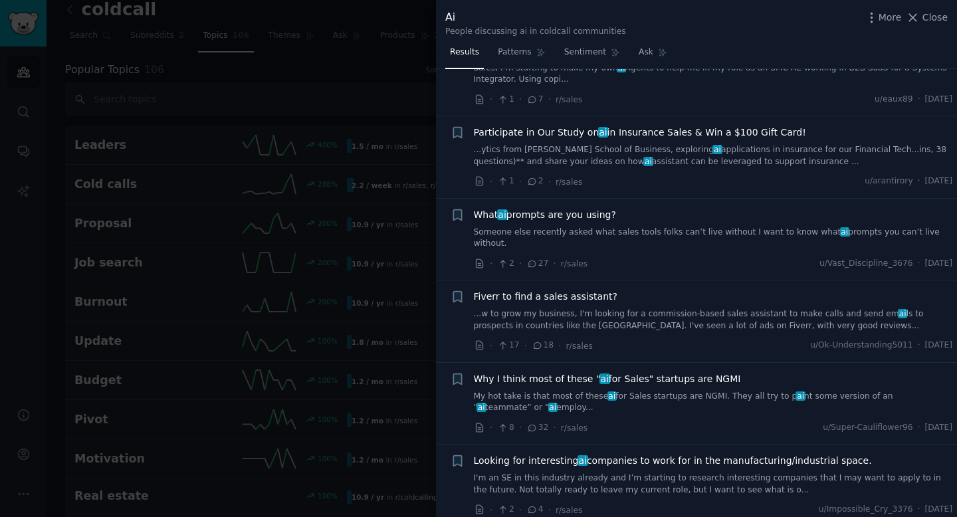
scroll to position [278, 0]
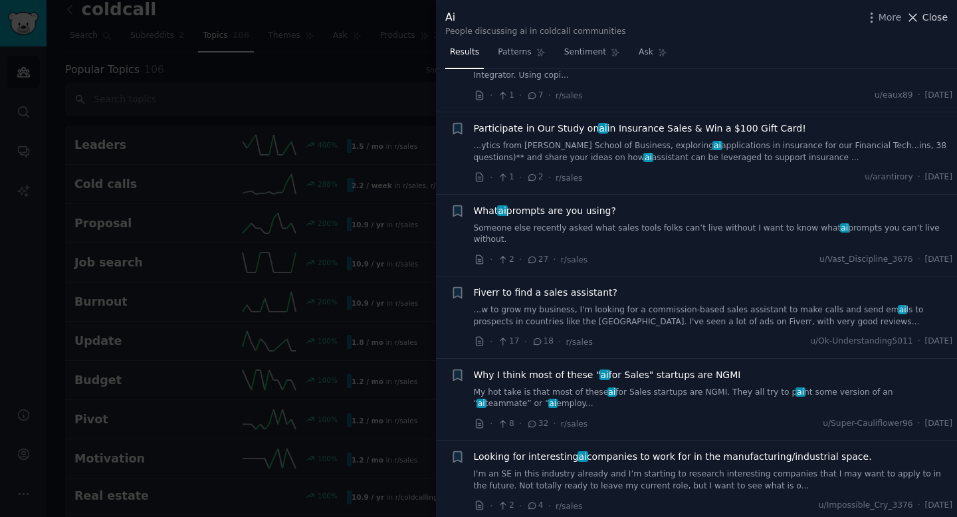
click at [926, 15] on span "Close" at bounding box center [934, 18] width 25 height 14
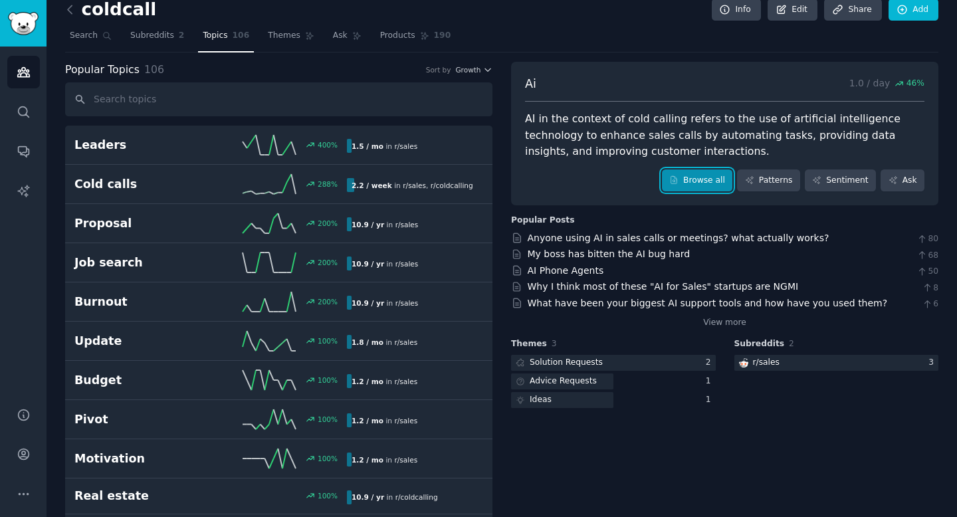
click at [722, 183] on link "Browse all" at bounding box center [697, 180] width 71 height 23
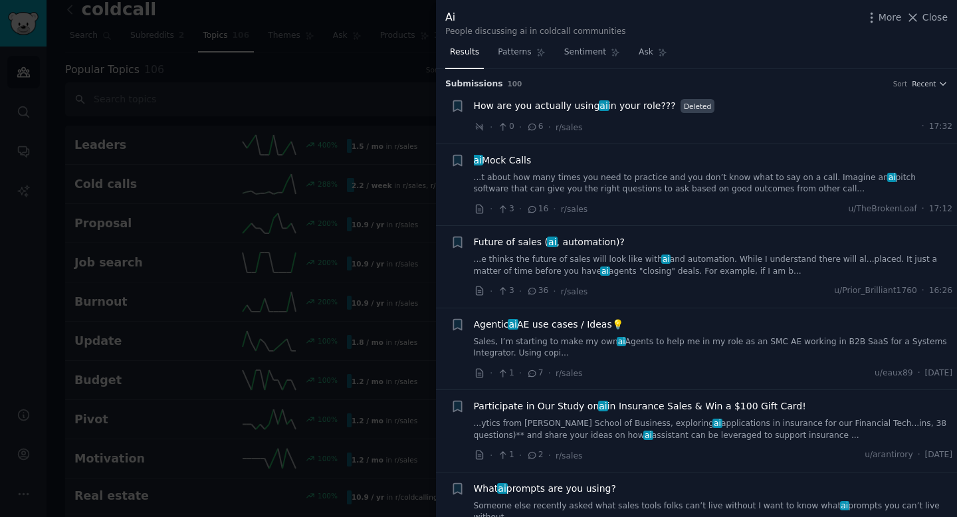
click at [382, 78] on div at bounding box center [478, 258] width 957 height 517
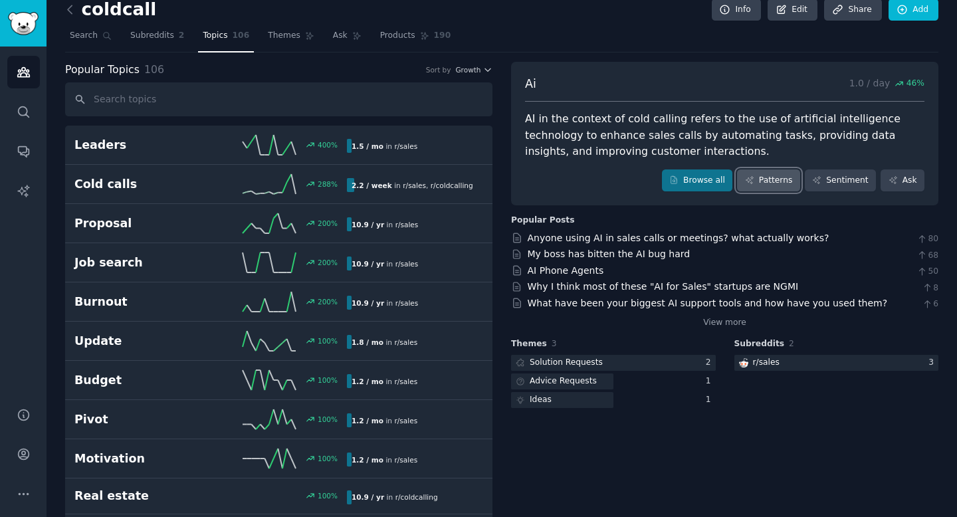
click at [777, 189] on link "Patterns" at bounding box center [768, 180] width 62 height 23
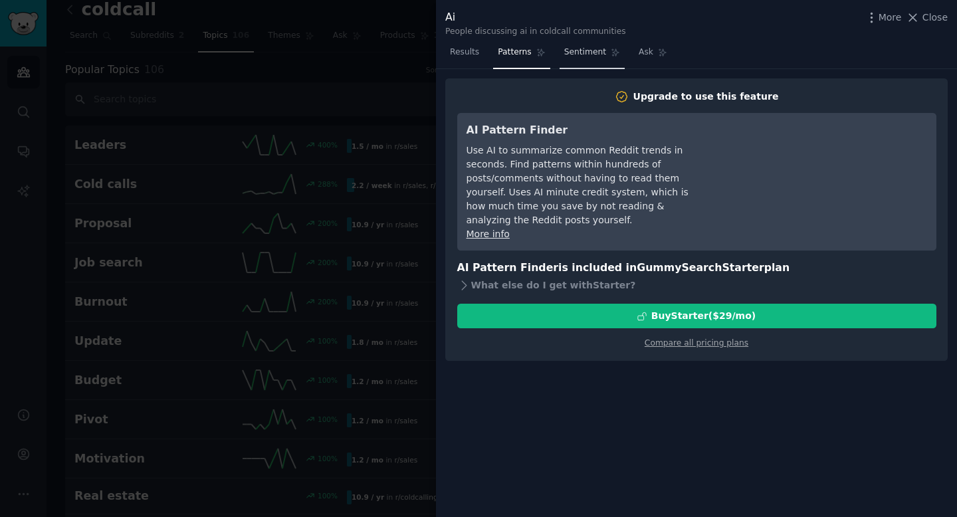
click at [572, 52] on span "Sentiment" at bounding box center [585, 53] width 42 height 12
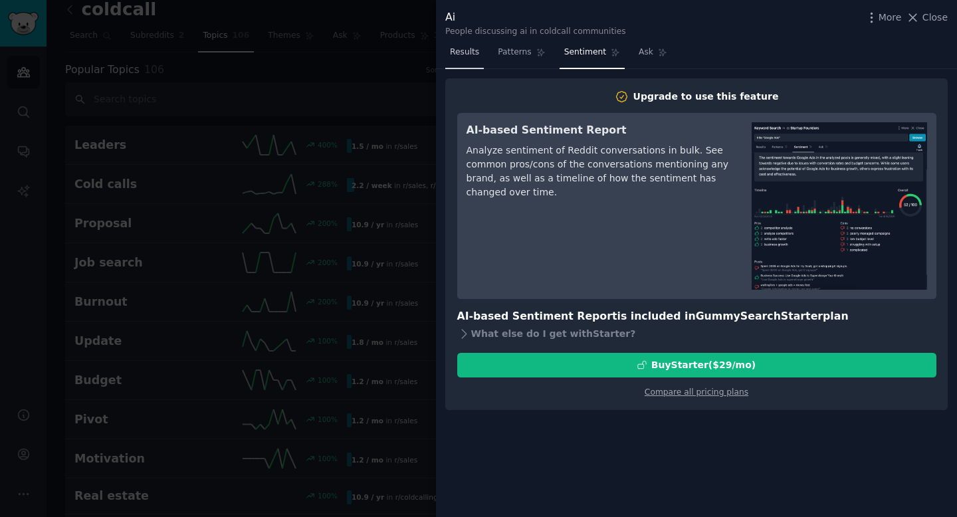
click at [478, 52] on span "Results" at bounding box center [464, 53] width 29 height 12
click at [479, 52] on link "Results" at bounding box center [464, 55] width 39 height 27
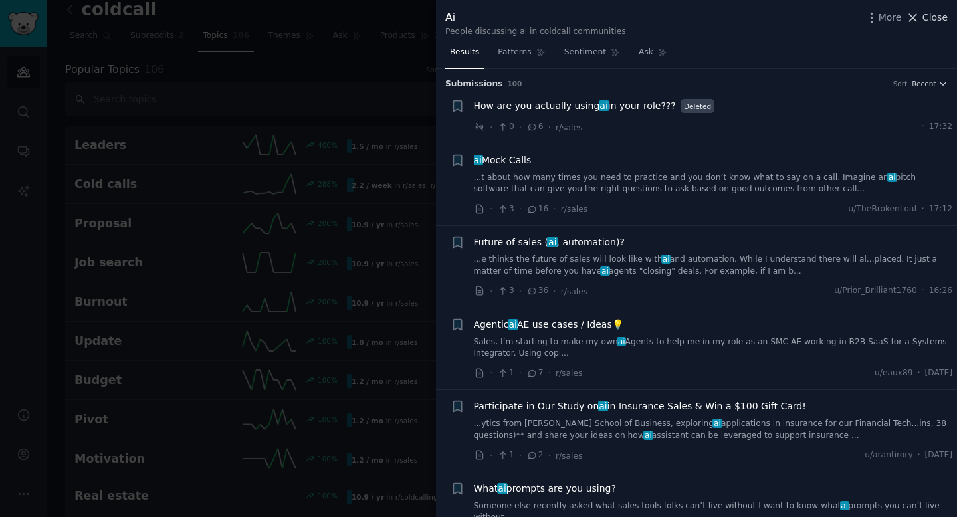
click at [940, 22] on span "Close" at bounding box center [934, 18] width 25 height 14
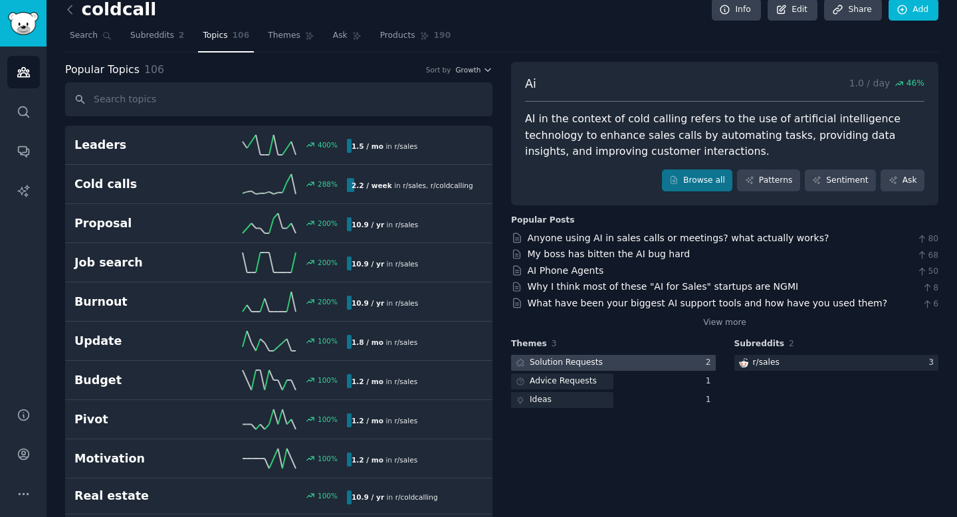
click at [672, 367] on div at bounding box center [613, 363] width 205 height 17
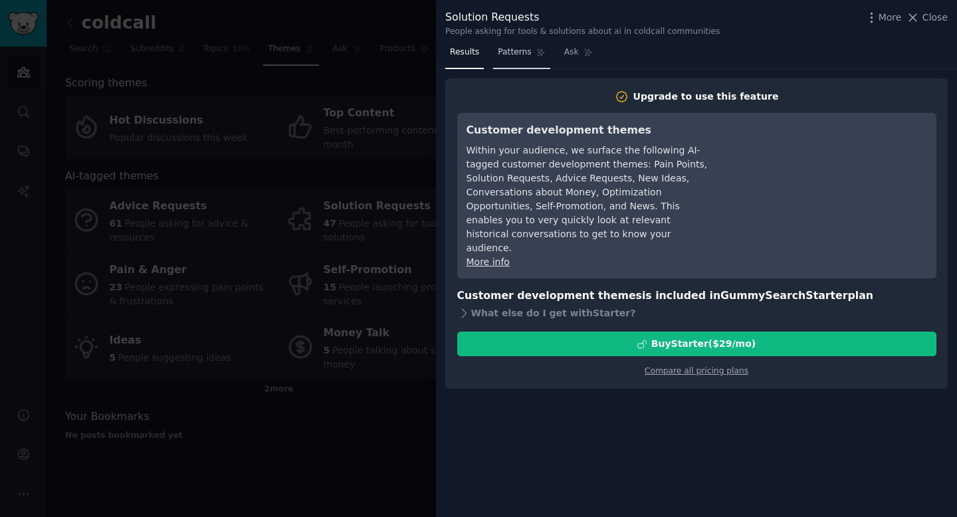
click at [516, 47] on span "Patterns" at bounding box center [514, 53] width 33 height 12
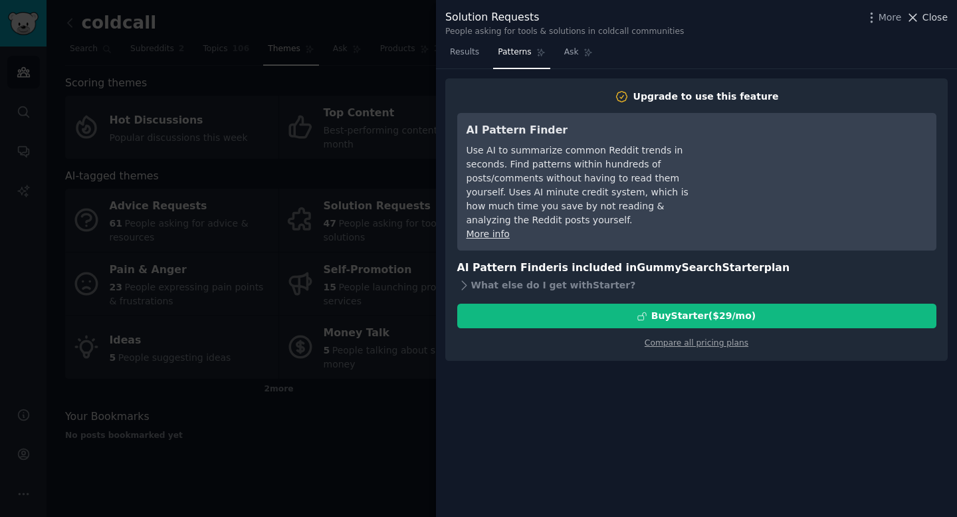
click at [944, 13] on span "Close" at bounding box center [934, 18] width 25 height 14
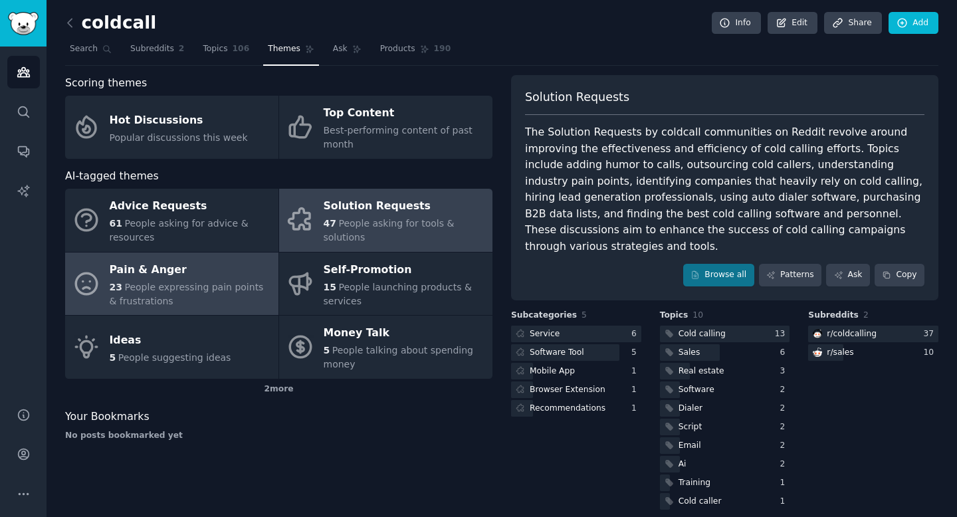
click at [217, 287] on span "People expressing pain points & frustrations" at bounding box center [187, 294] width 154 height 25
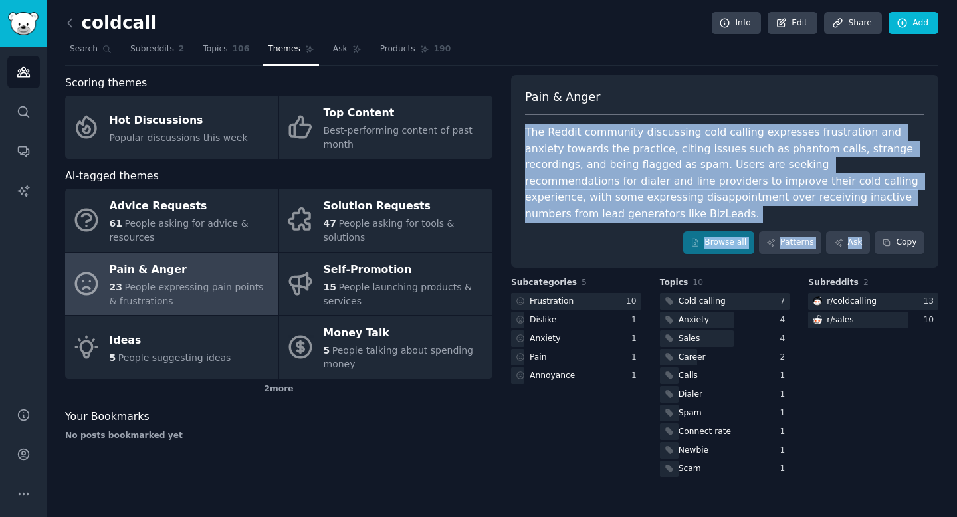
drag, startPoint x: 506, startPoint y: 138, endPoint x: 895, endPoint y: 207, distance: 395.6
click at [892, 207] on div "Scoring themes Hot Discussions Popular discussions this week Top Content Best-p…" at bounding box center [501, 277] width 873 height 405
click at [853, 146] on div "The Reddit community discussing cold calling expresses frustration and anxiety …" at bounding box center [724, 173] width 399 height 98
